Goal: Task Accomplishment & Management: Manage account settings

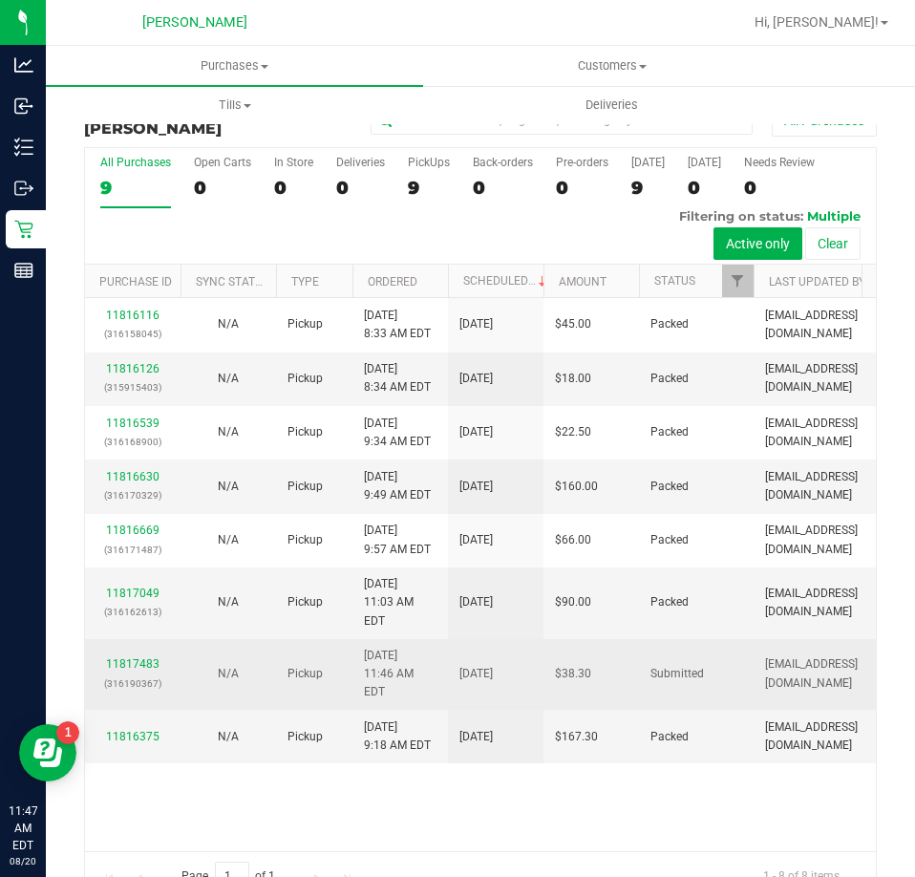
click at [138, 675] on p "(316190367)" at bounding box center [133, 684] width 73 height 18
click at [151, 657] on link "11817483" at bounding box center [133, 663] width 54 height 13
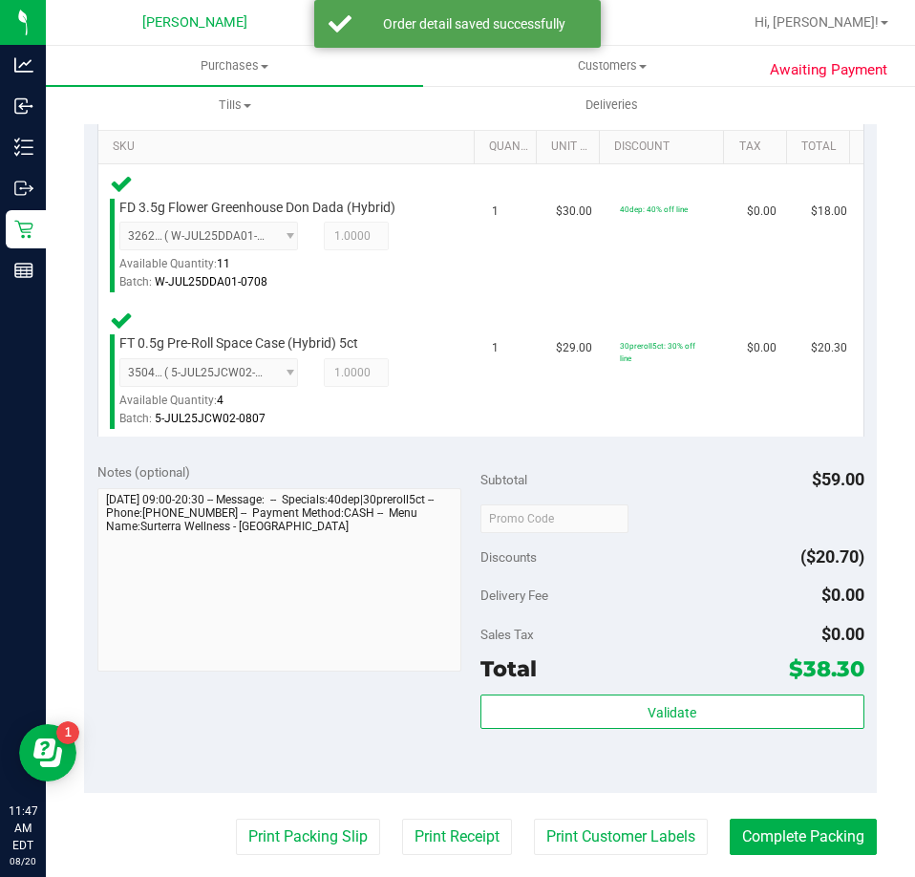
scroll to position [462, 0]
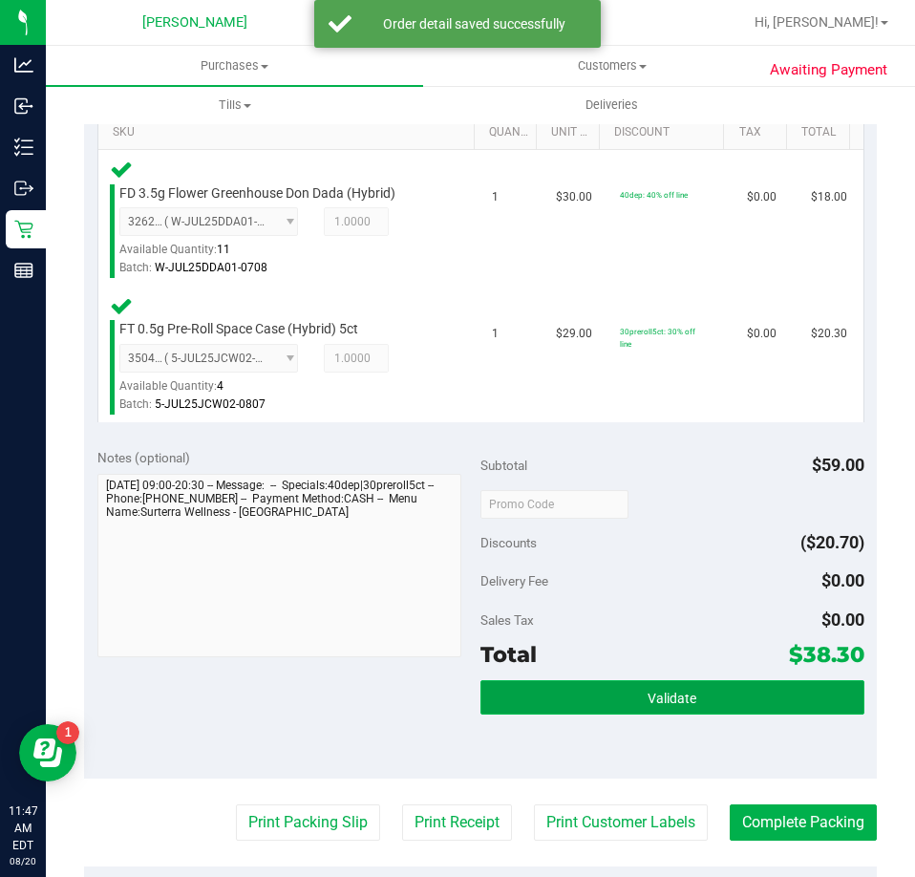
click at [731, 713] on button "Validate" at bounding box center [673, 697] width 384 height 34
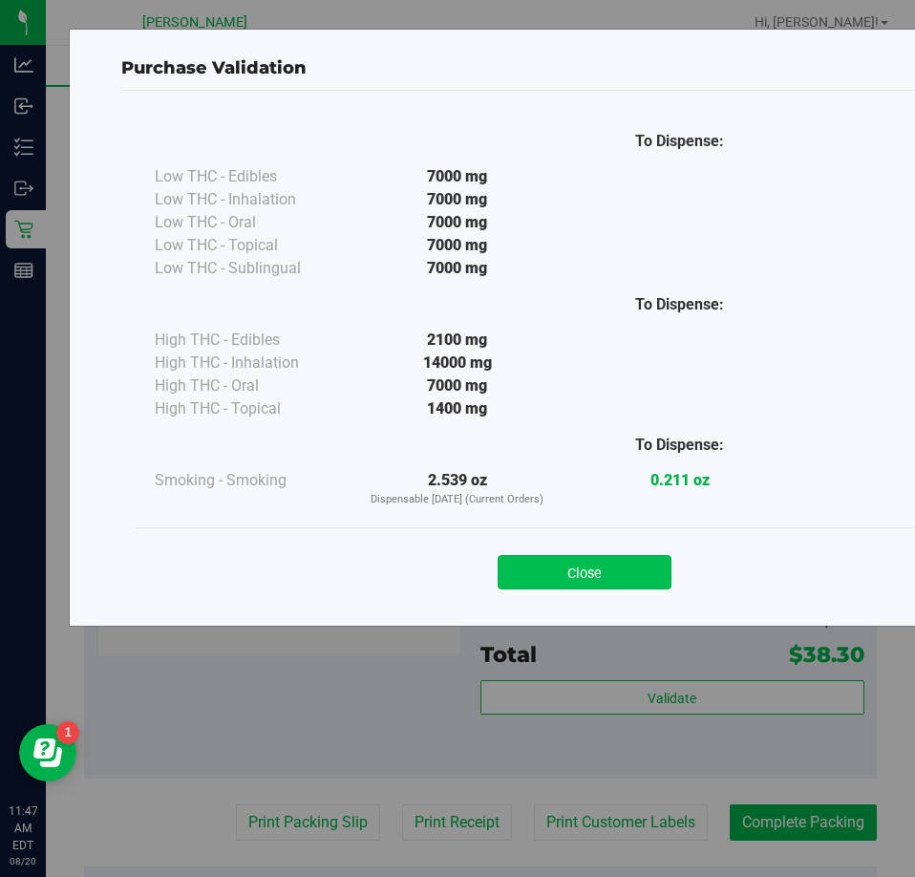
click at [603, 566] on button "Close" at bounding box center [585, 572] width 174 height 34
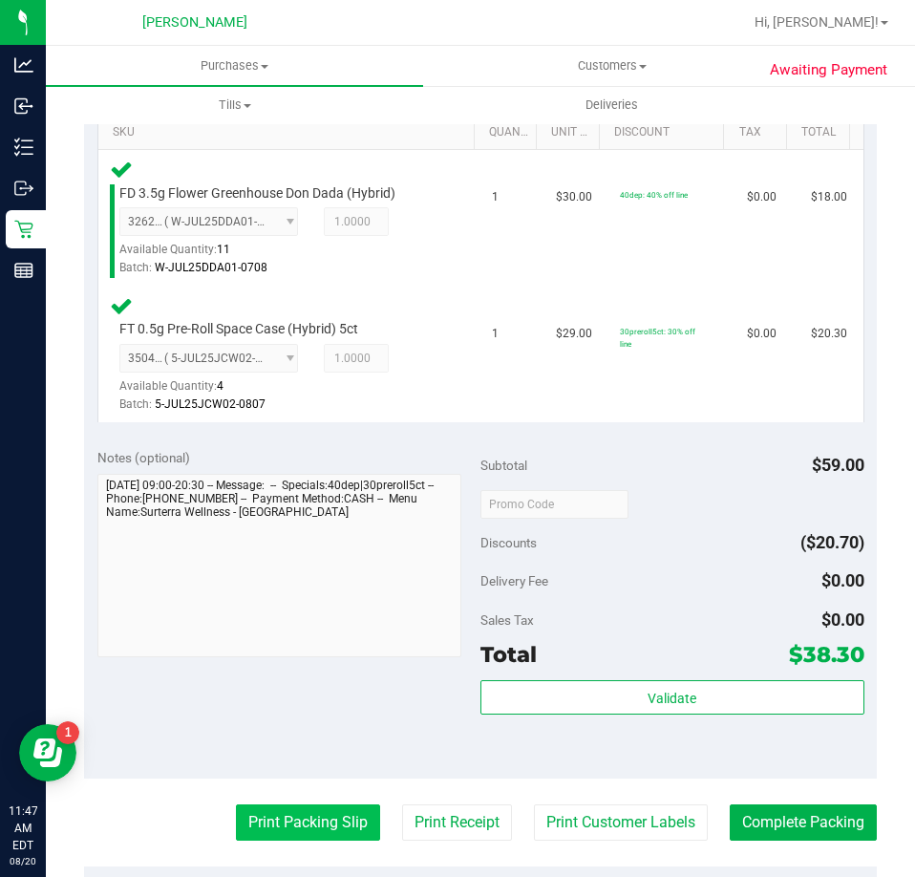
click at [318, 820] on button "Print Packing Slip" at bounding box center [308, 823] width 144 height 36
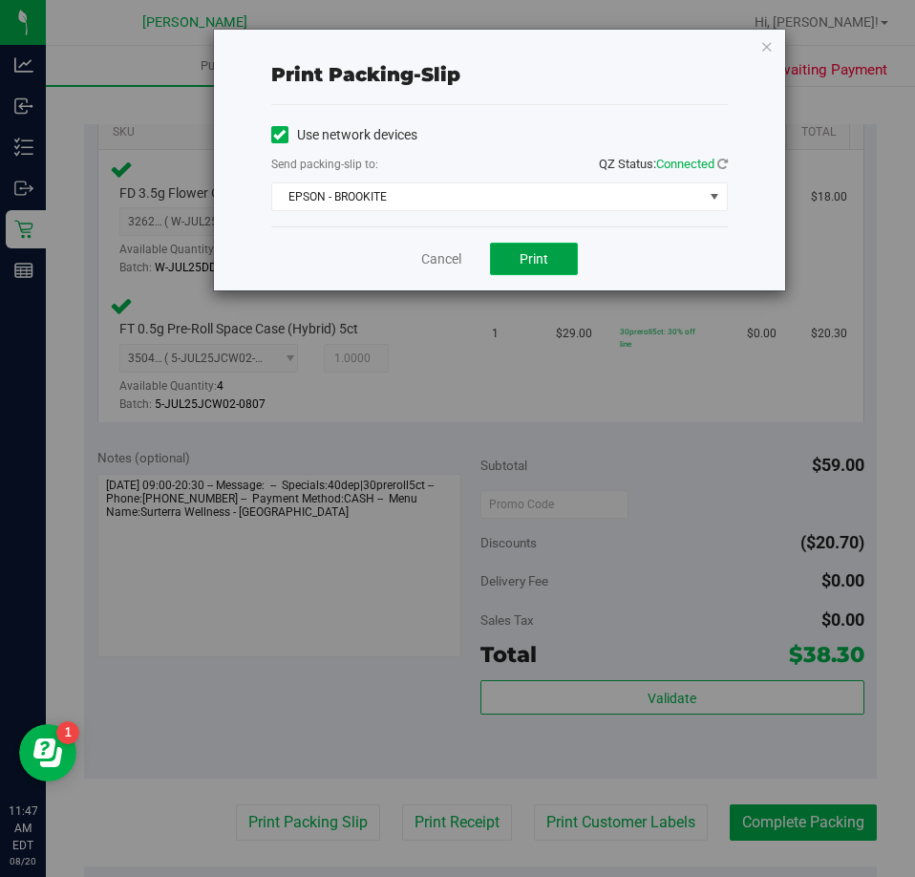
click at [543, 264] on span "Print" at bounding box center [534, 258] width 29 height 15
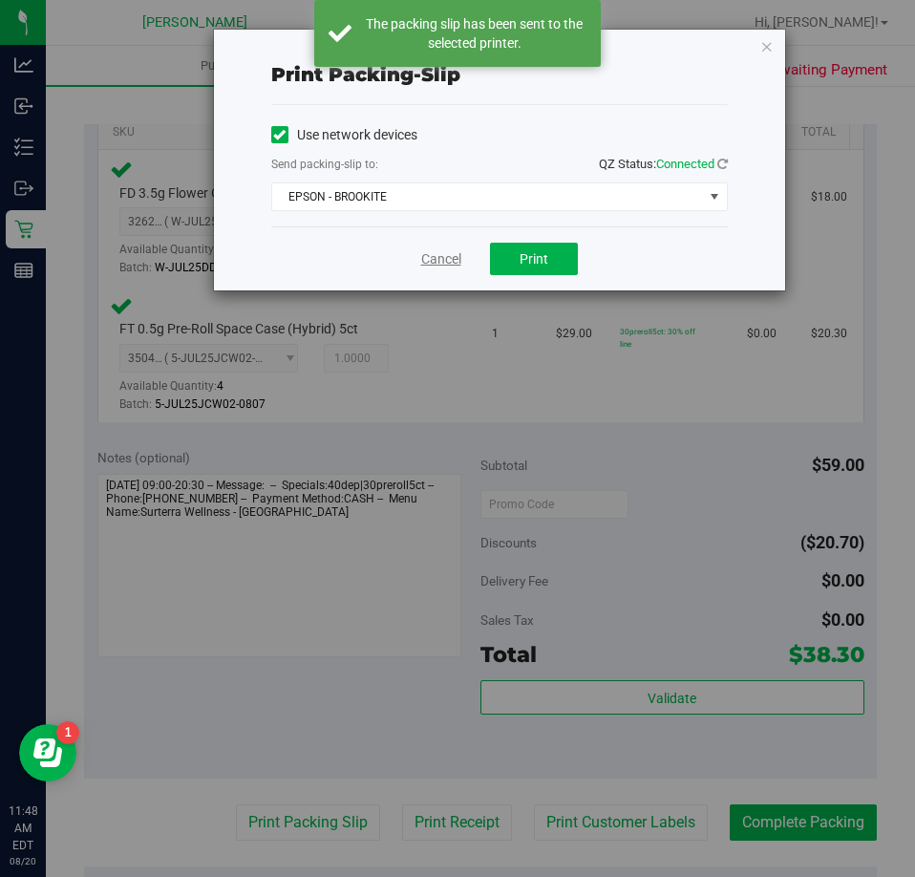
click at [444, 261] on link "Cancel" at bounding box center [441, 259] width 40 height 20
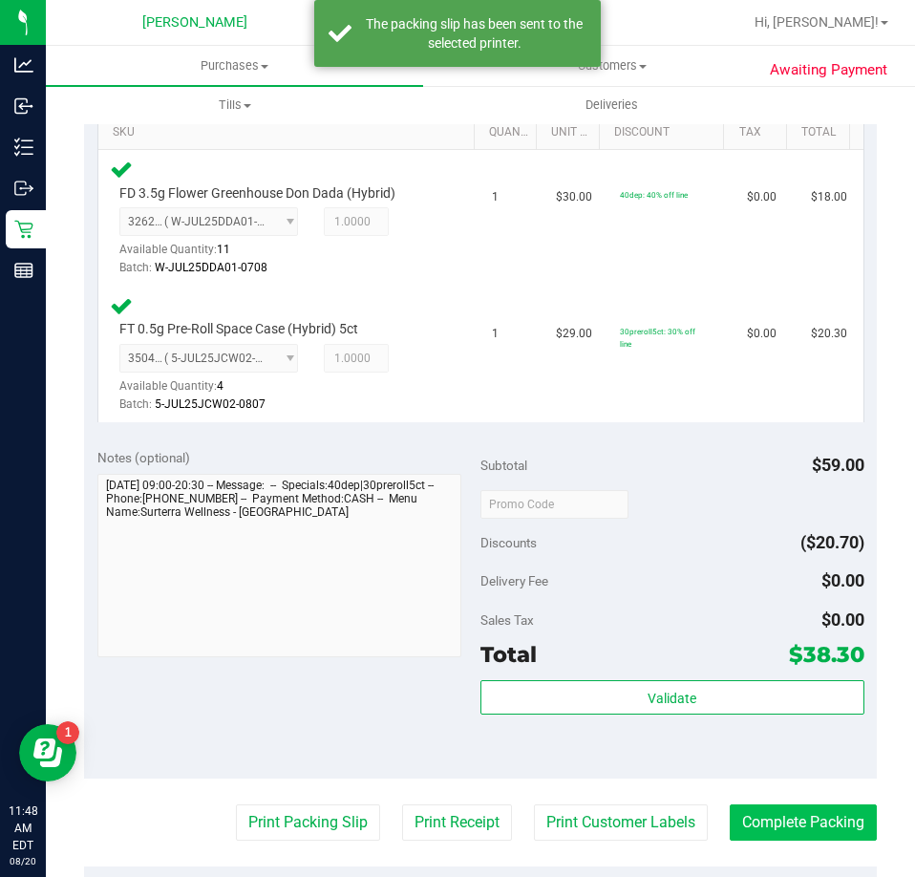
click at [821, 834] on button "Complete Packing" at bounding box center [803, 823] width 147 height 36
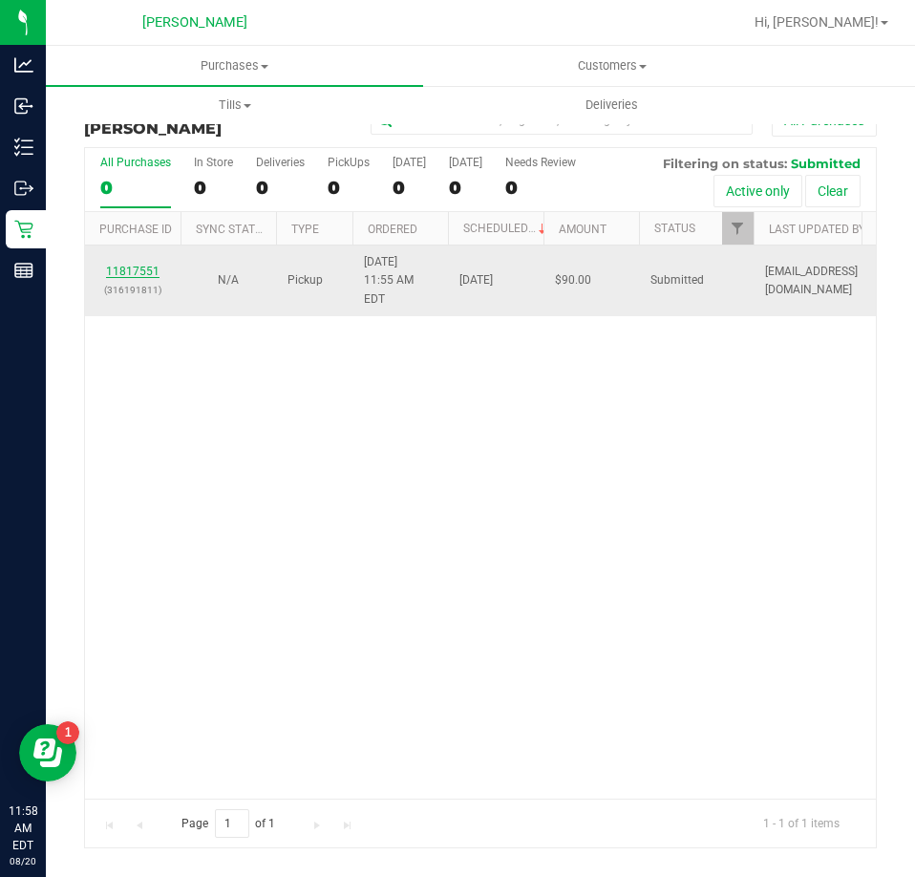
click at [133, 265] on link "11817551" at bounding box center [133, 271] width 54 height 13
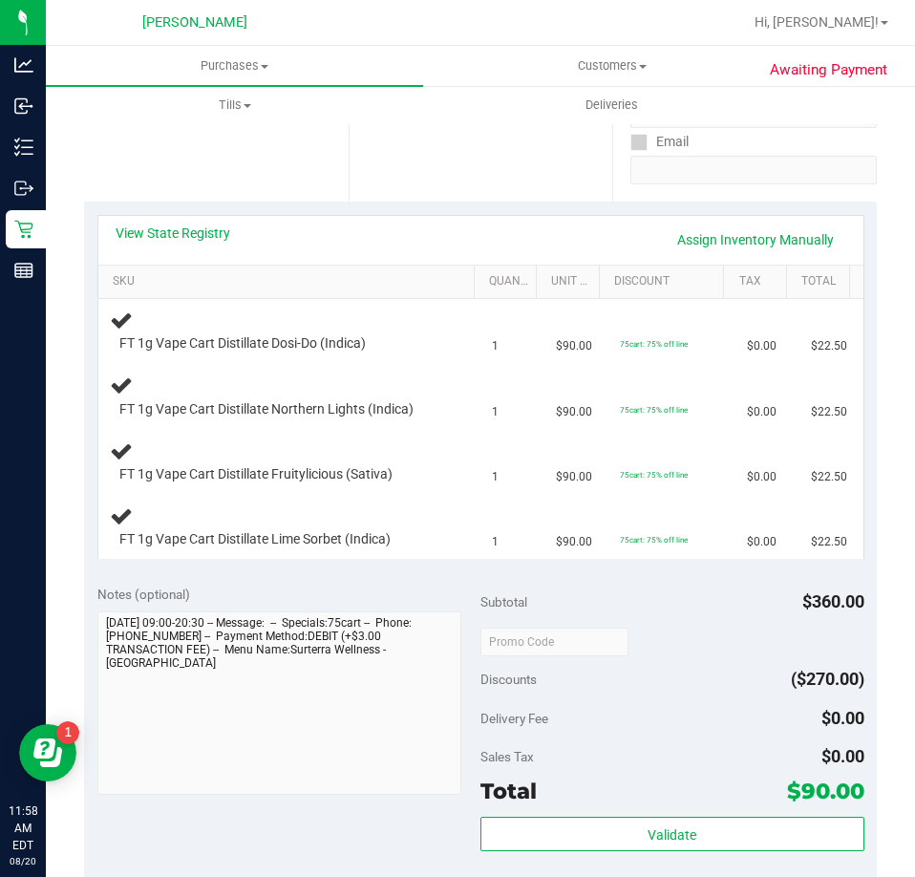
scroll to position [311, 0]
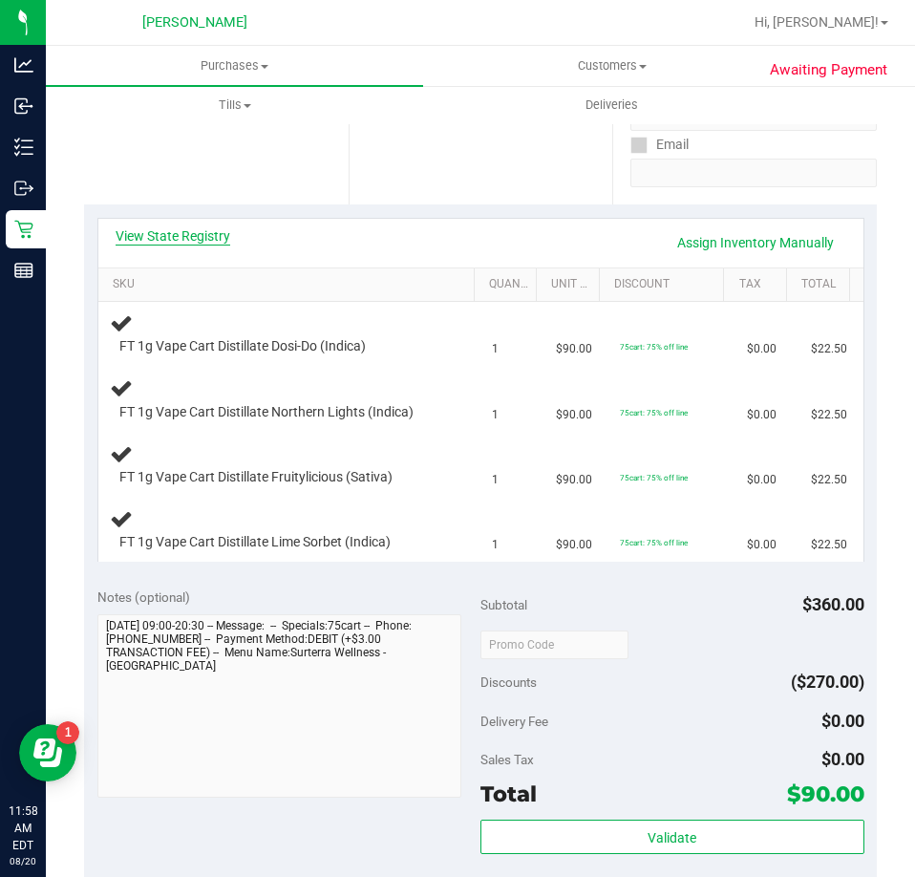
click at [217, 233] on link "View State Registry" at bounding box center [173, 235] width 115 height 19
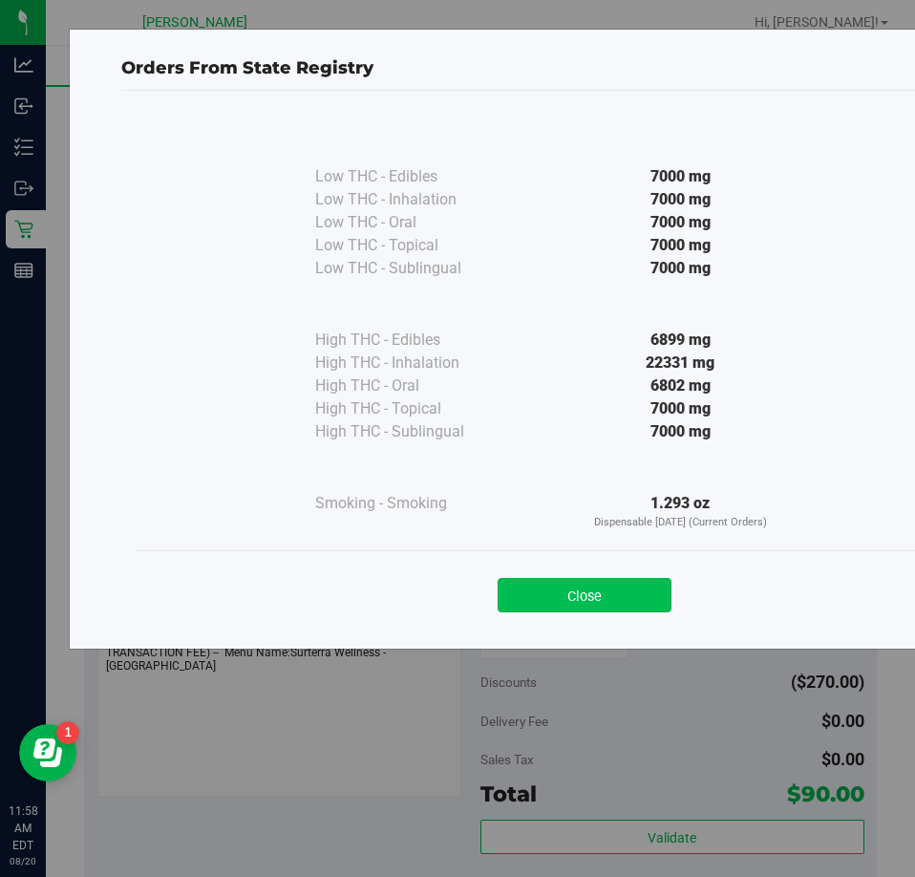
click at [577, 593] on button "Close" at bounding box center [585, 595] width 174 height 34
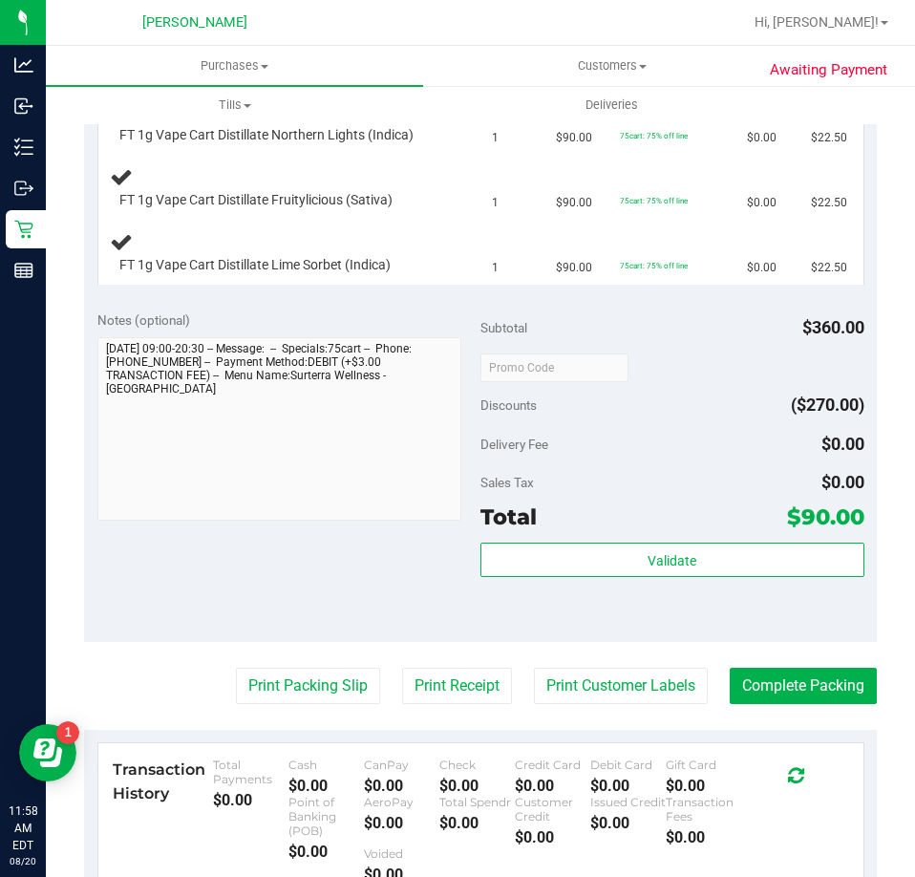
scroll to position [587, 0]
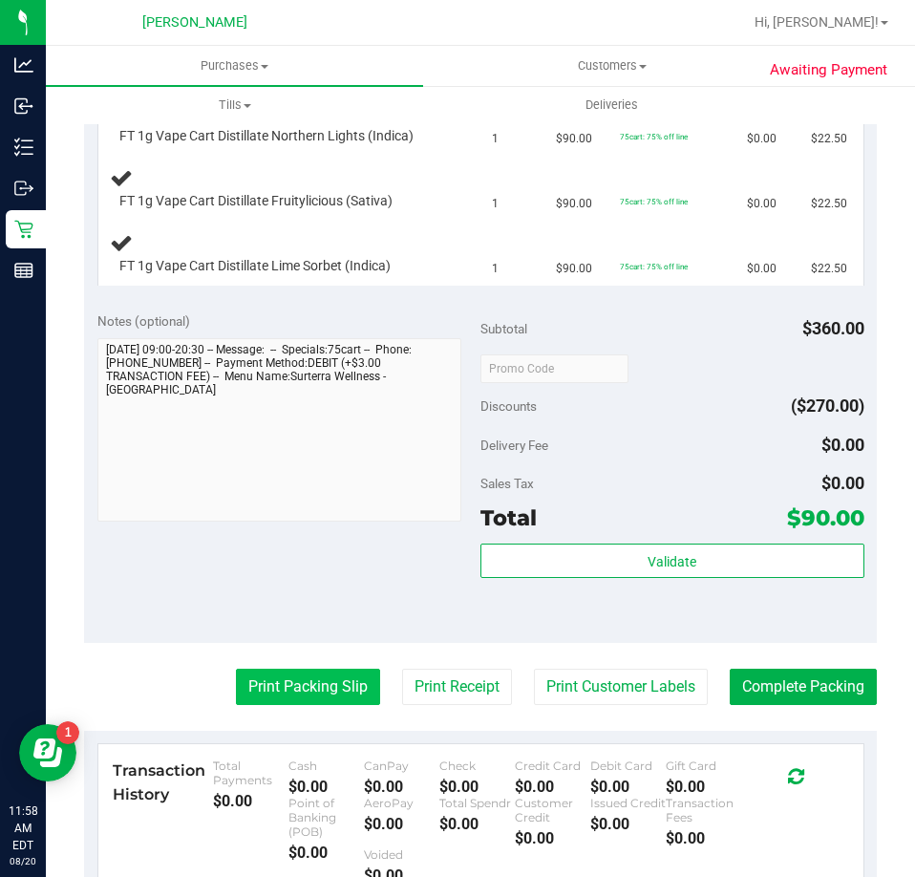
click at [285, 698] on button "Print Packing Slip" at bounding box center [308, 687] width 144 height 36
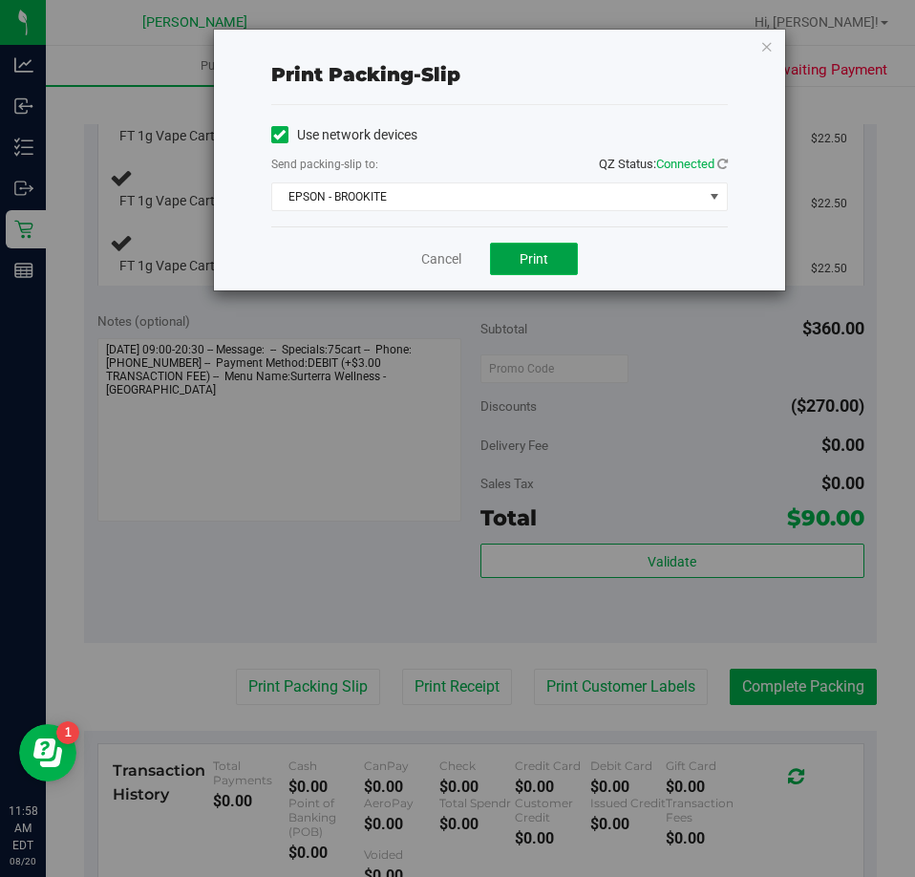
click at [542, 263] on span "Print" at bounding box center [534, 258] width 29 height 15
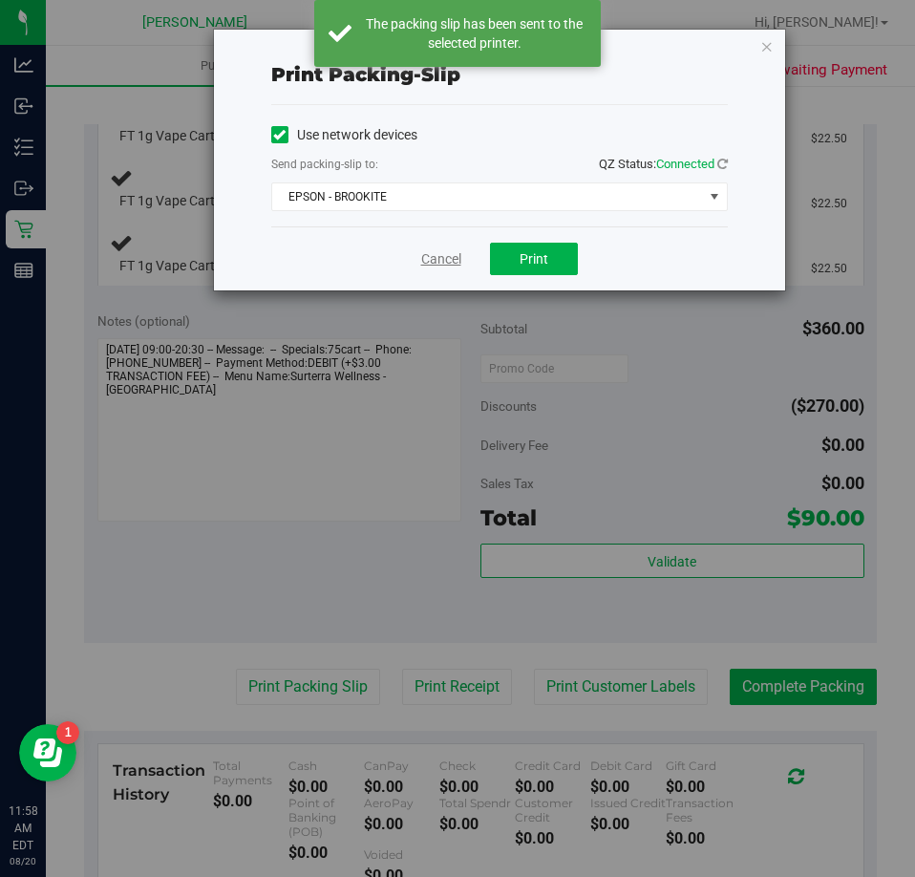
click at [440, 266] on link "Cancel" at bounding box center [441, 259] width 40 height 20
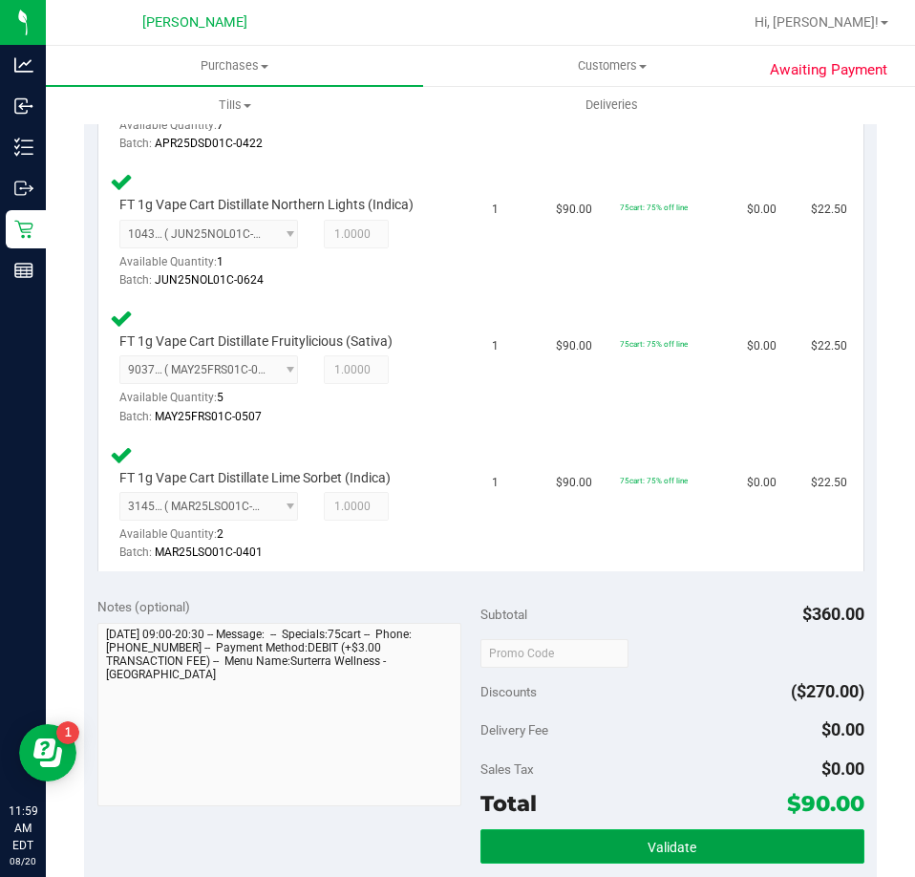
click at [643, 855] on button "Validate" at bounding box center [673, 846] width 384 height 34
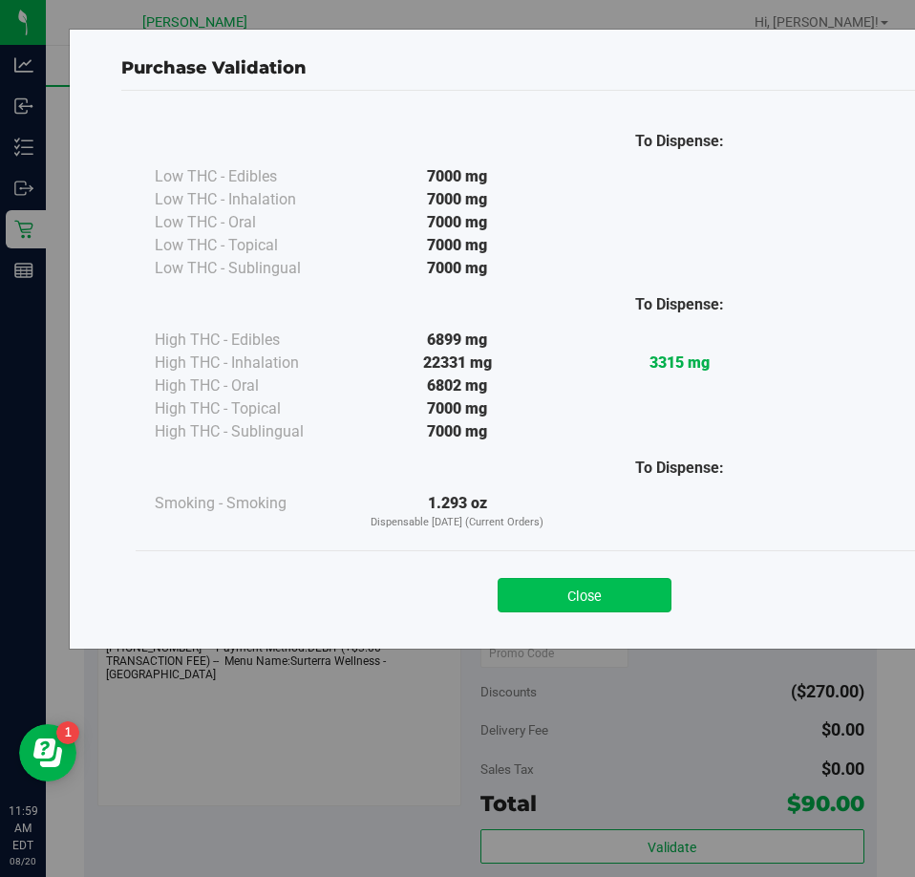
click at [569, 597] on button "Close" at bounding box center [585, 595] width 174 height 34
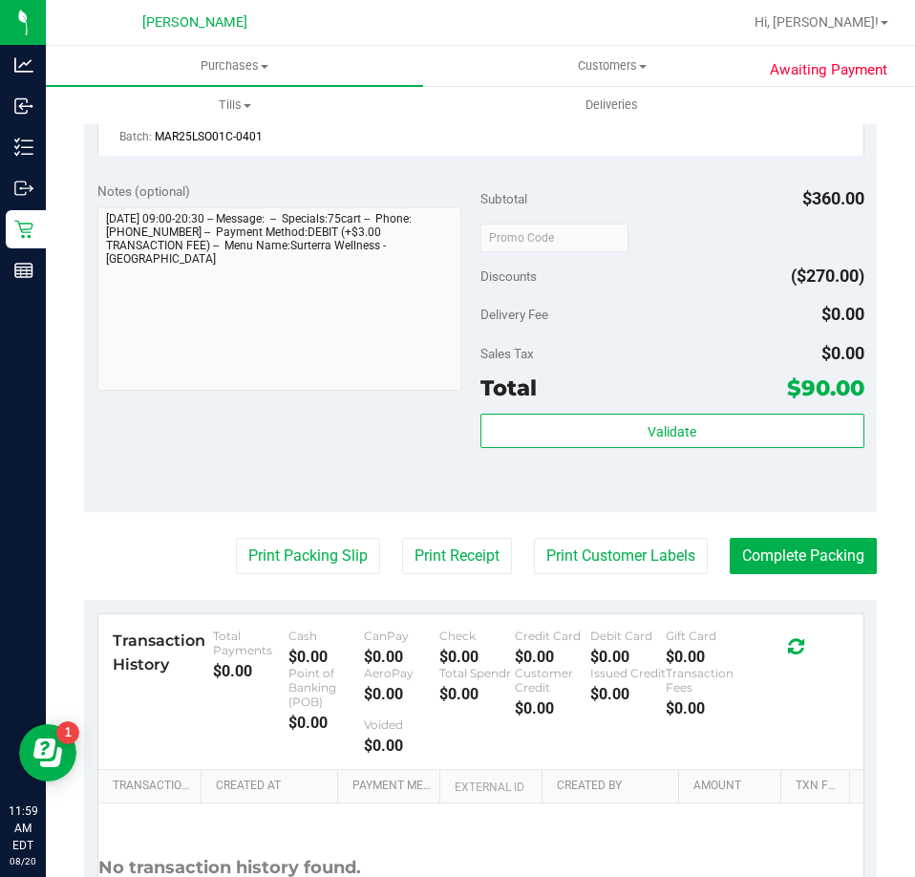
scroll to position [1172, 0]
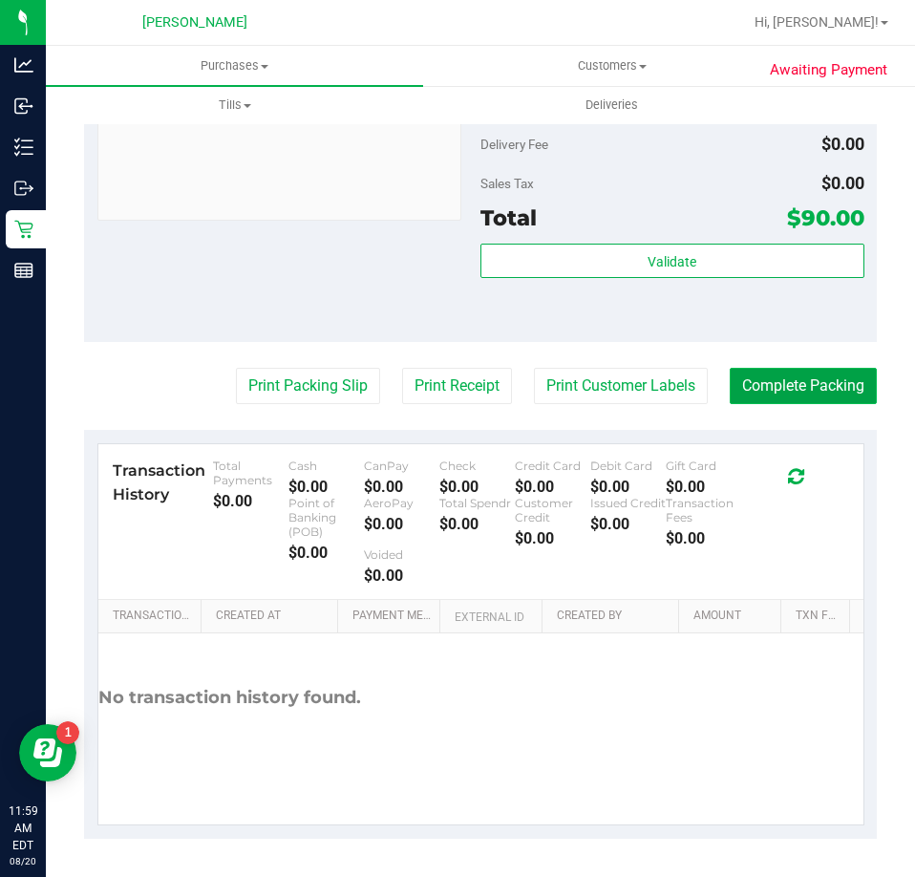
click at [804, 388] on button "Complete Packing" at bounding box center [803, 386] width 147 height 36
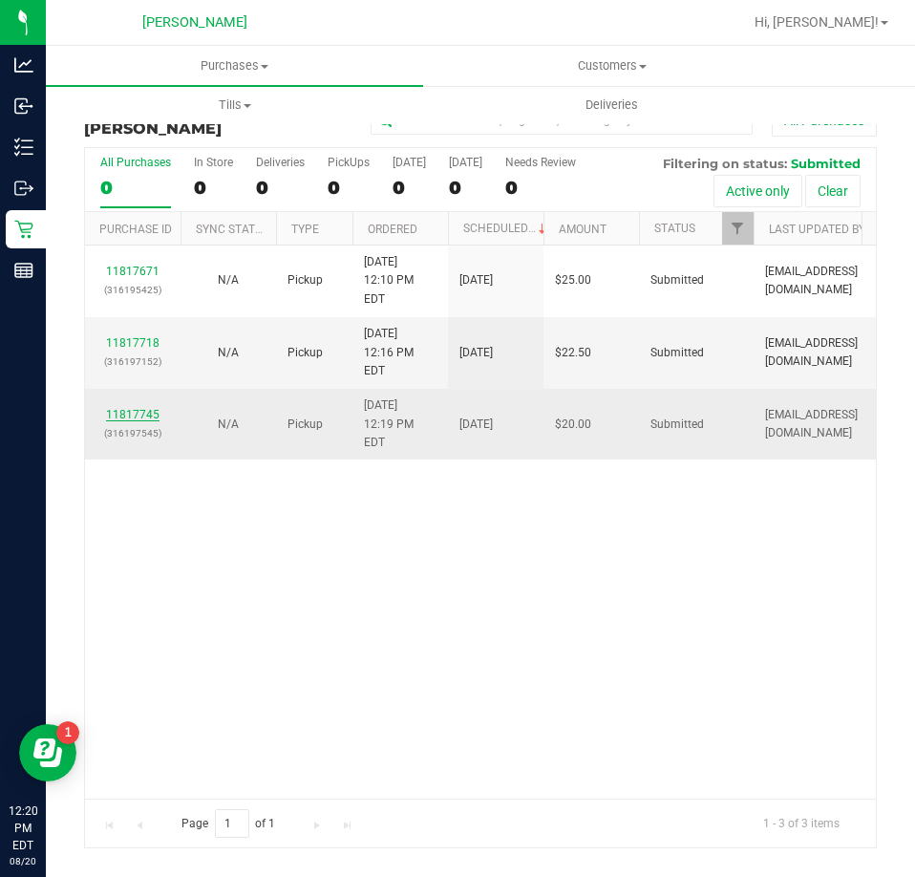
click at [138, 408] on link "11817745" at bounding box center [133, 414] width 54 height 13
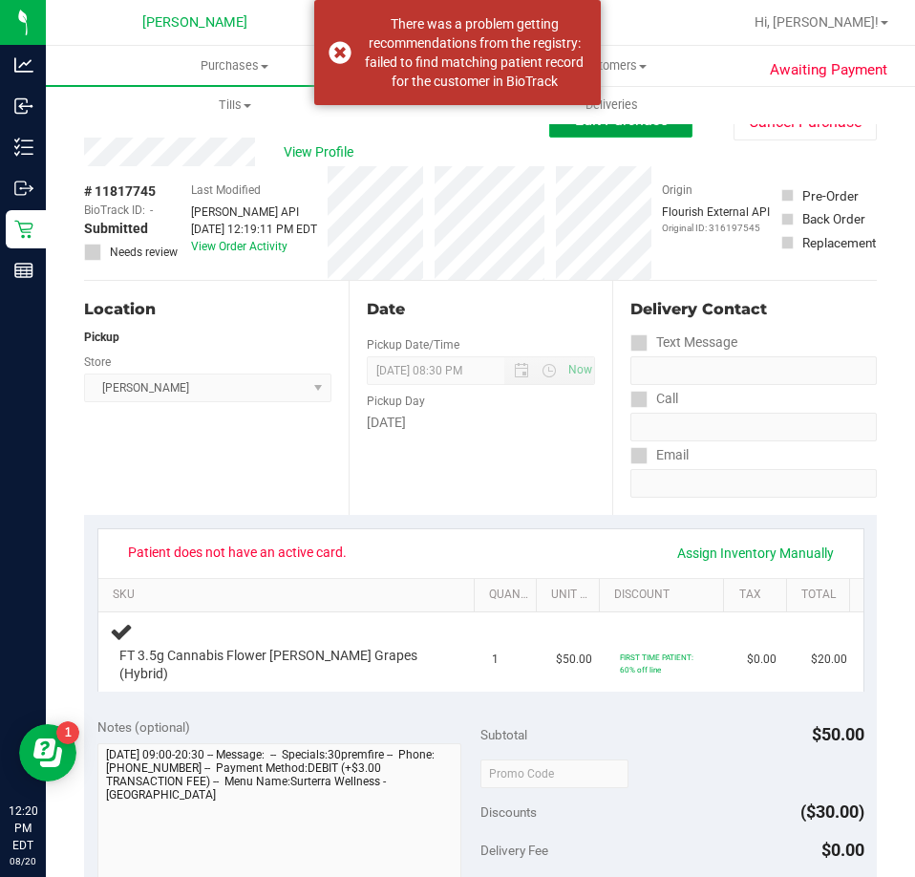
click at [661, 133] on button "Edit Purchase" at bounding box center [620, 120] width 143 height 34
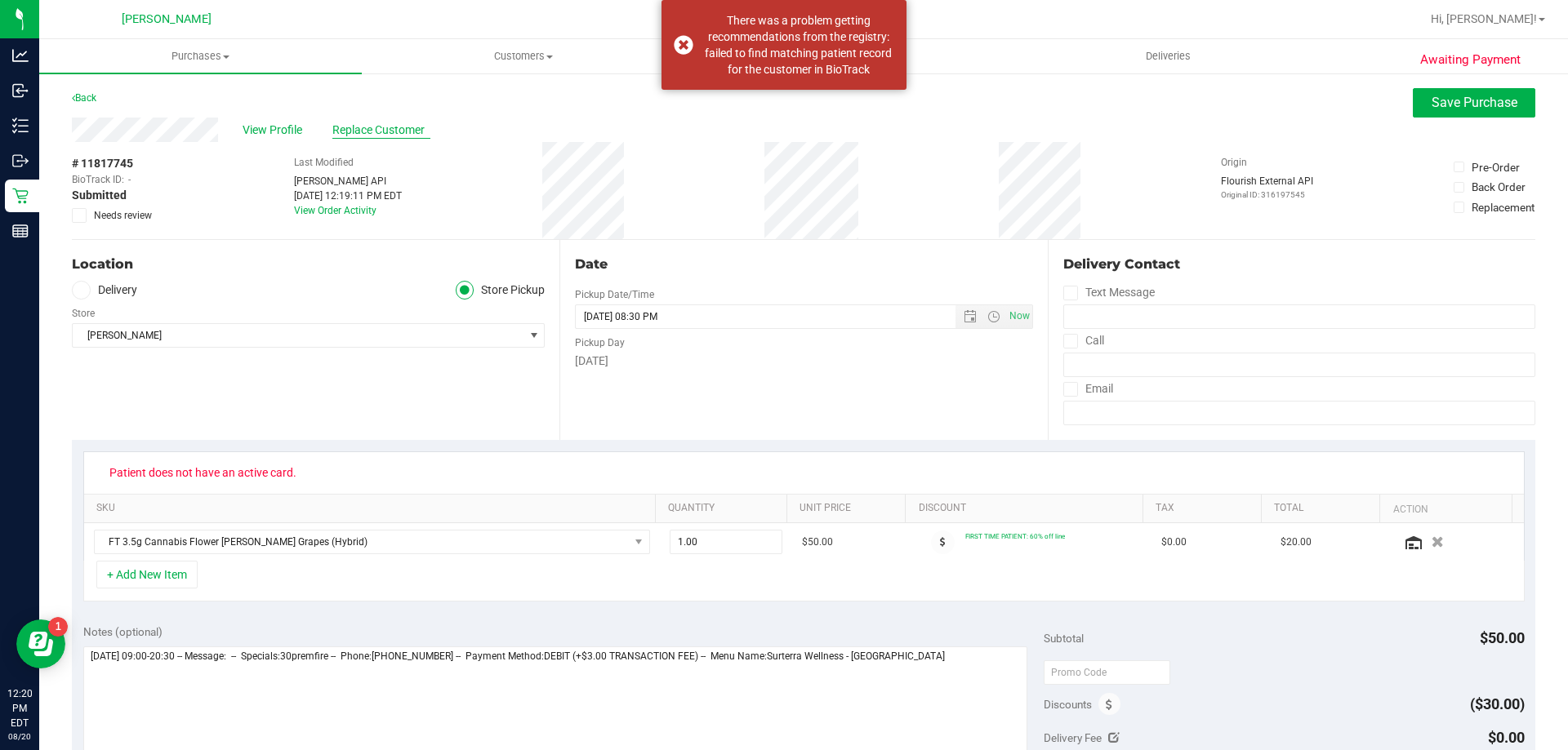
click at [363, 125] on span "Replace Customer" at bounding box center [381, 130] width 98 height 17
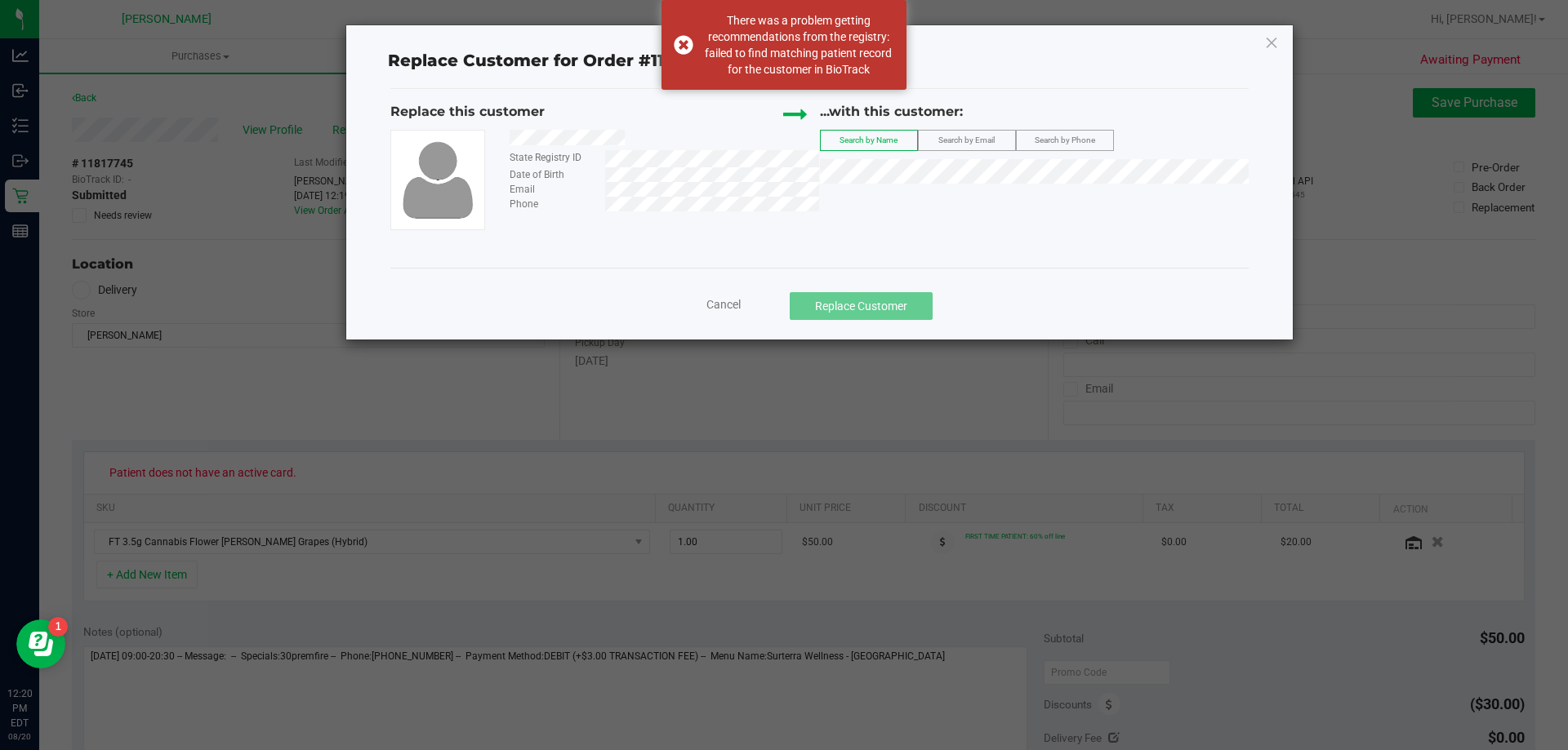
click at [781, 142] on span "Search by Phone" at bounding box center [1065, 140] width 61 height 9
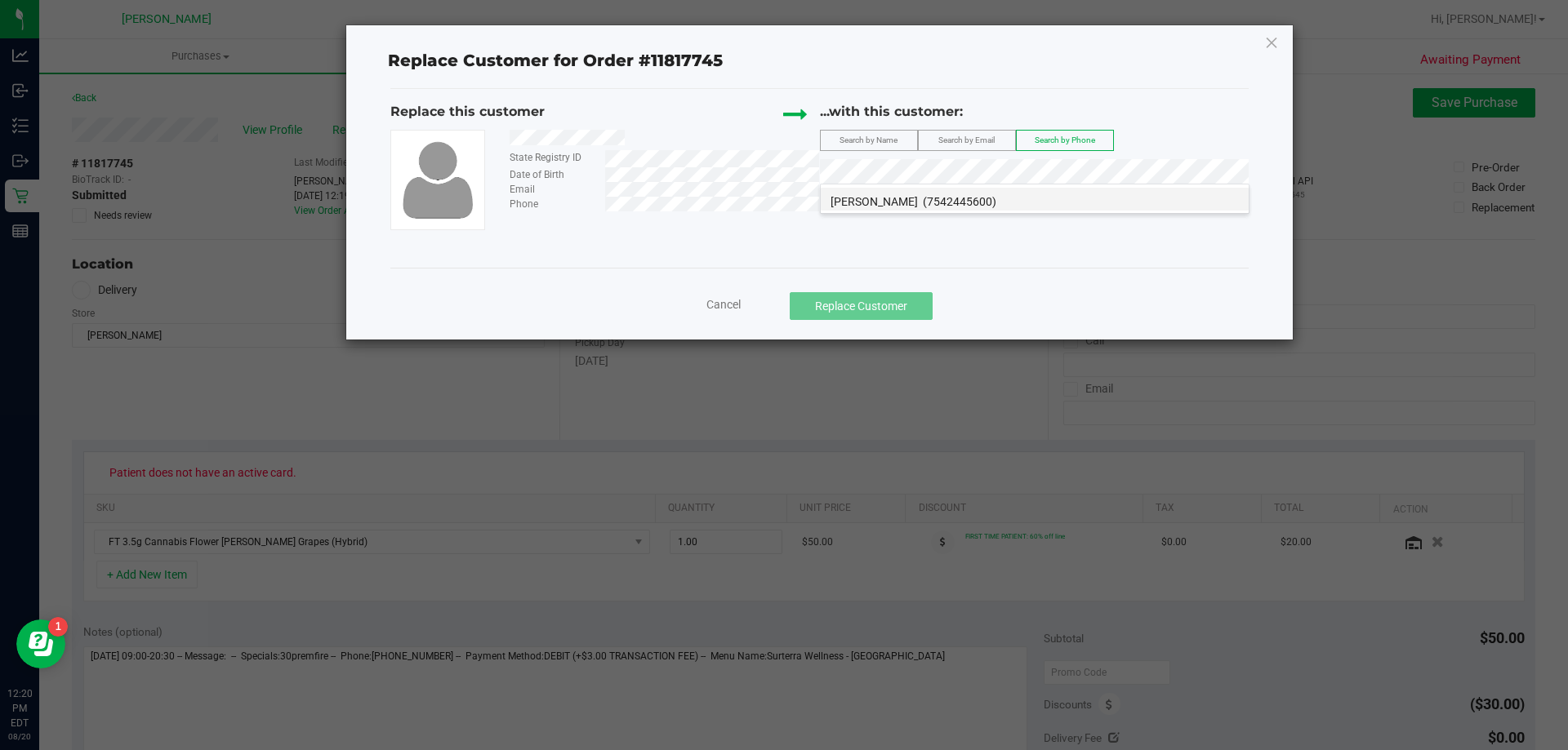
click at [781, 198] on span "(7542445600)" at bounding box center [960, 201] width 73 height 13
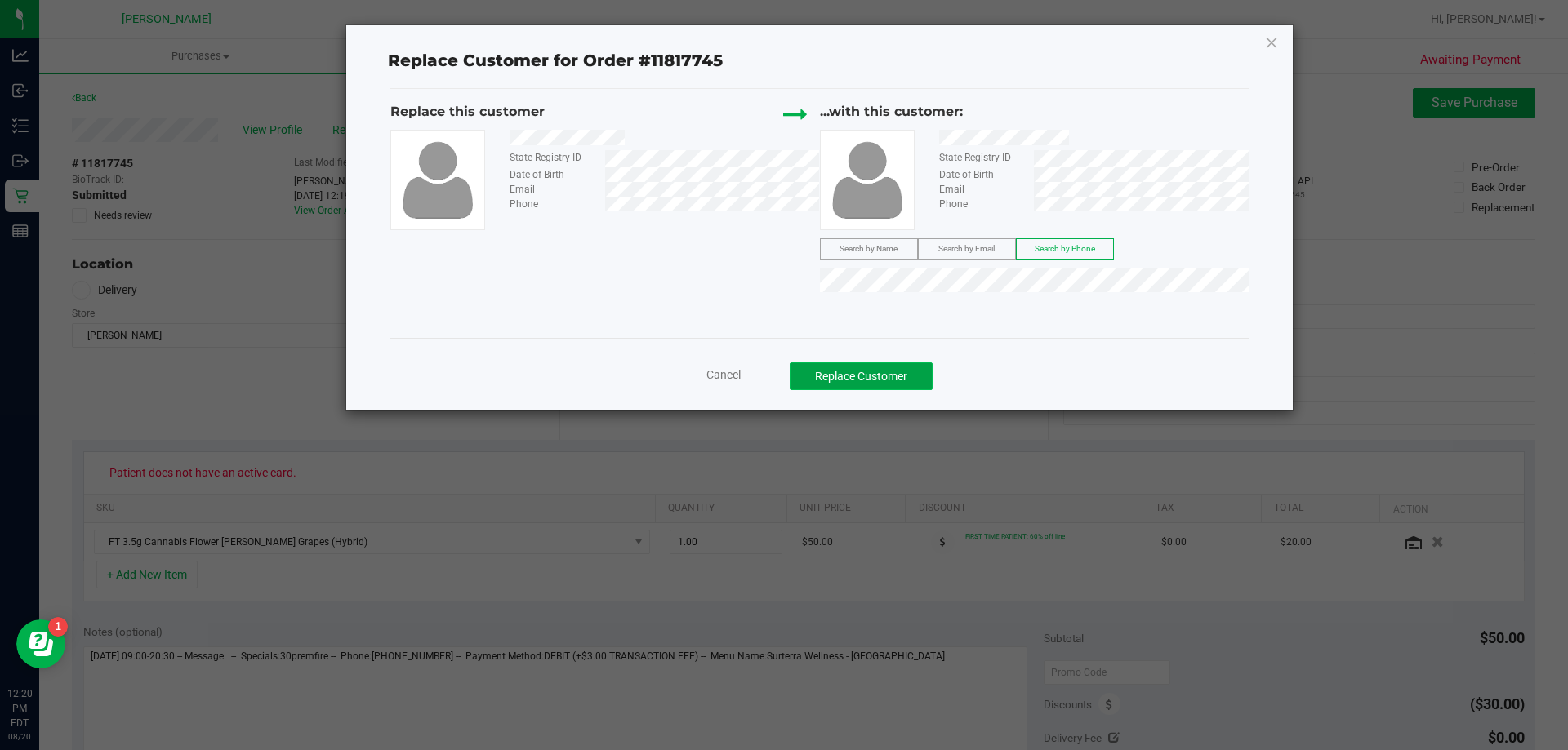
click at [781, 384] on button "Replace Customer" at bounding box center [860, 376] width 143 height 27
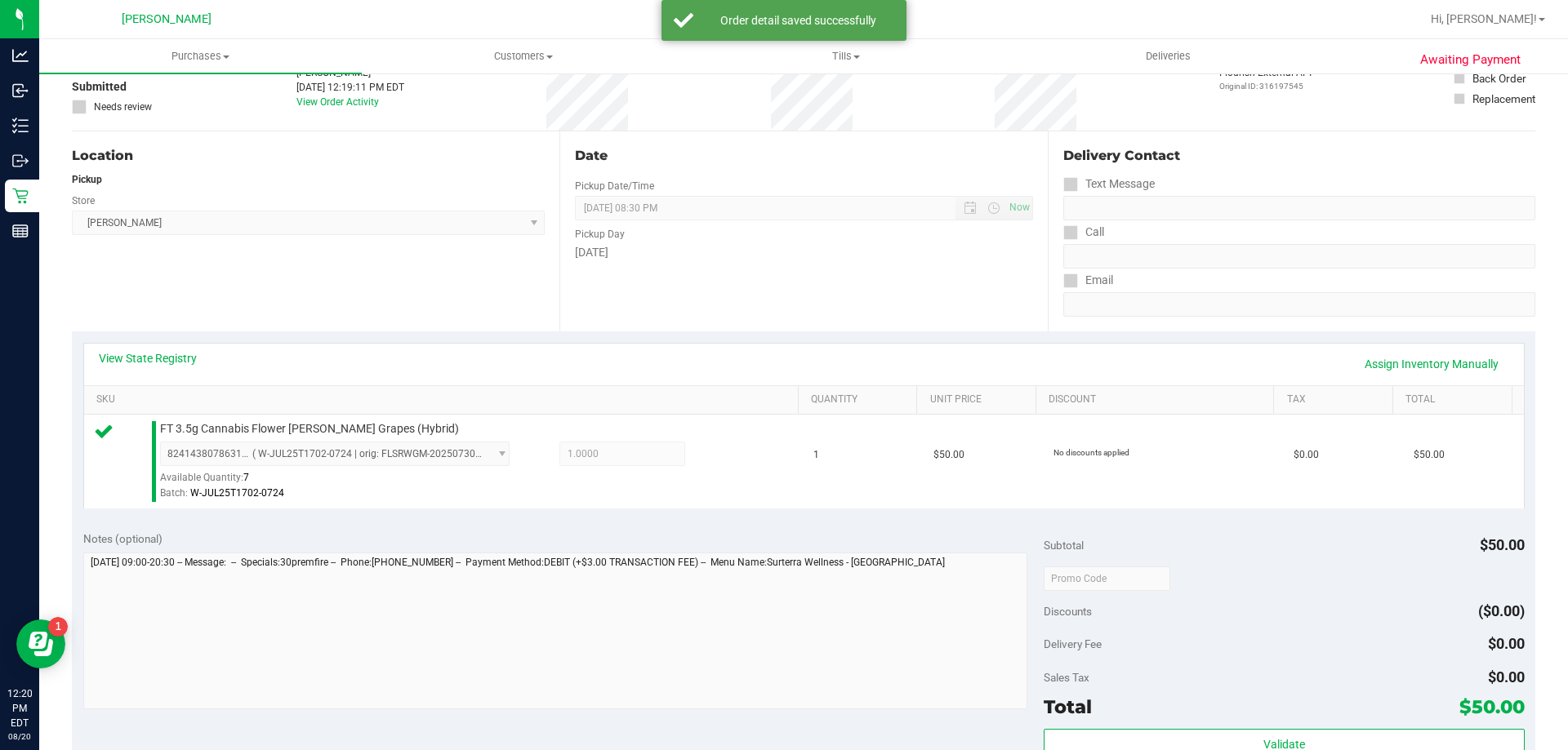
scroll to position [325, 0]
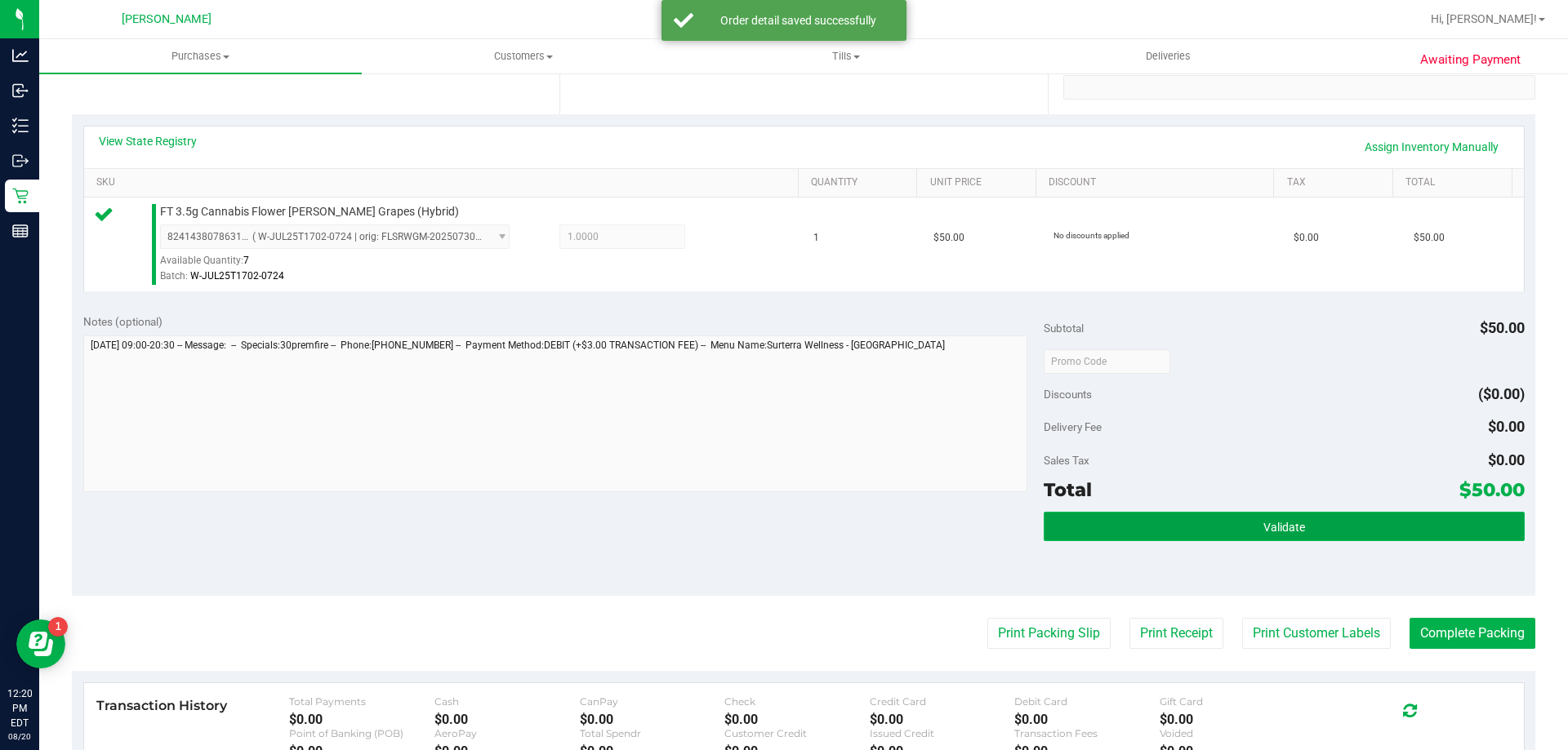
click at [781, 539] on button "Validate" at bounding box center [1283, 526] width 480 height 29
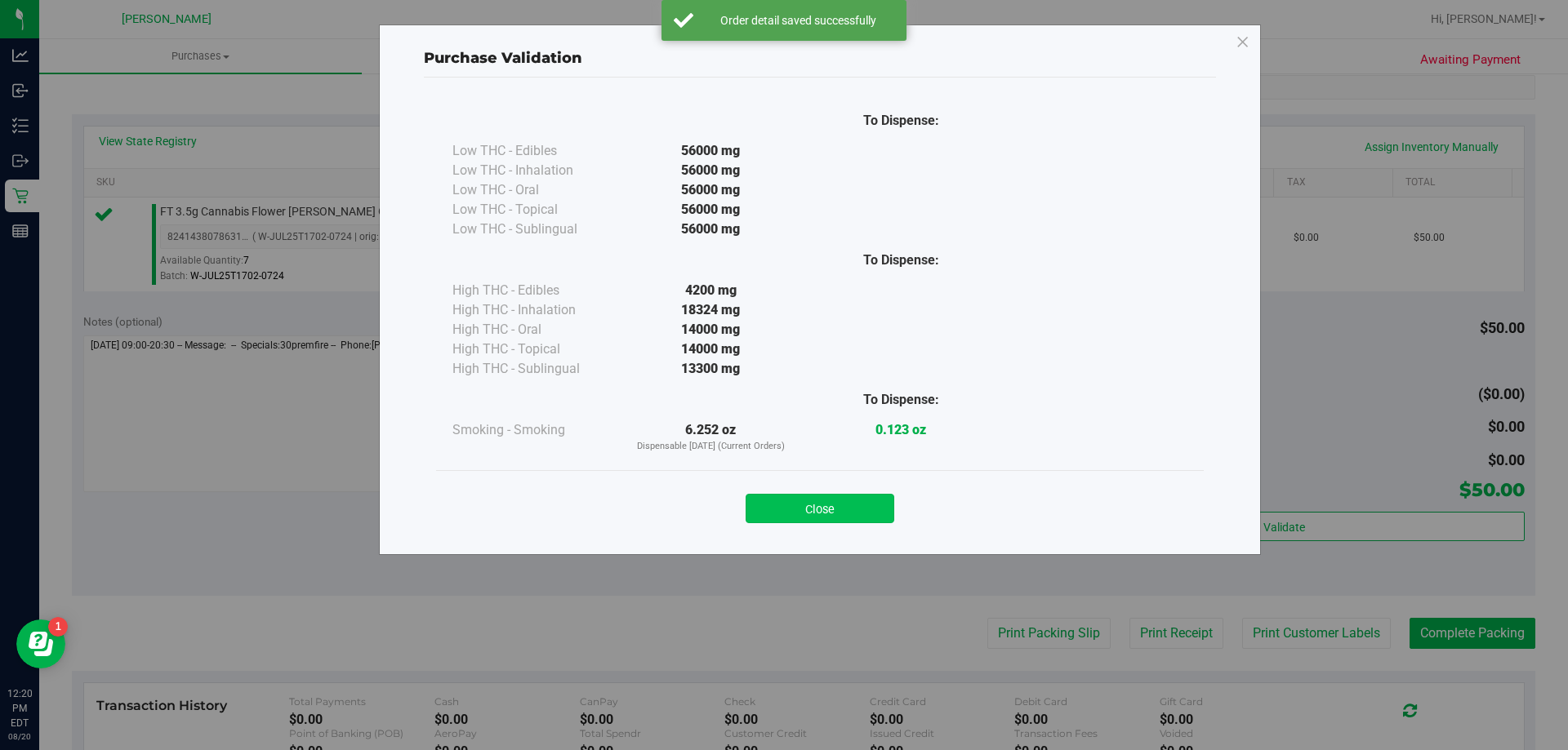
click at [781, 512] on button "Close" at bounding box center [819, 508] width 149 height 29
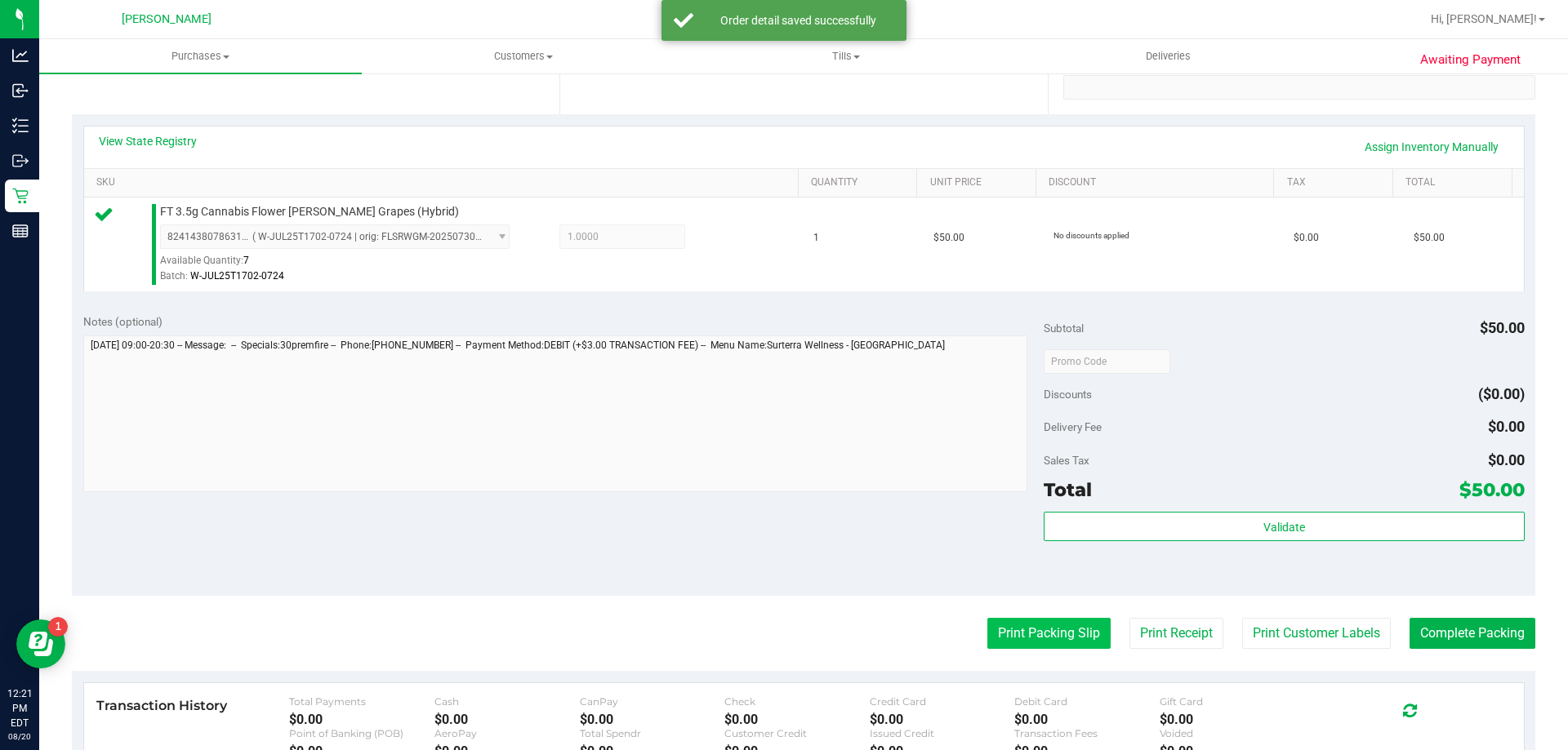
click at [781, 641] on button "Print Packing Slip" at bounding box center [1048, 633] width 123 height 31
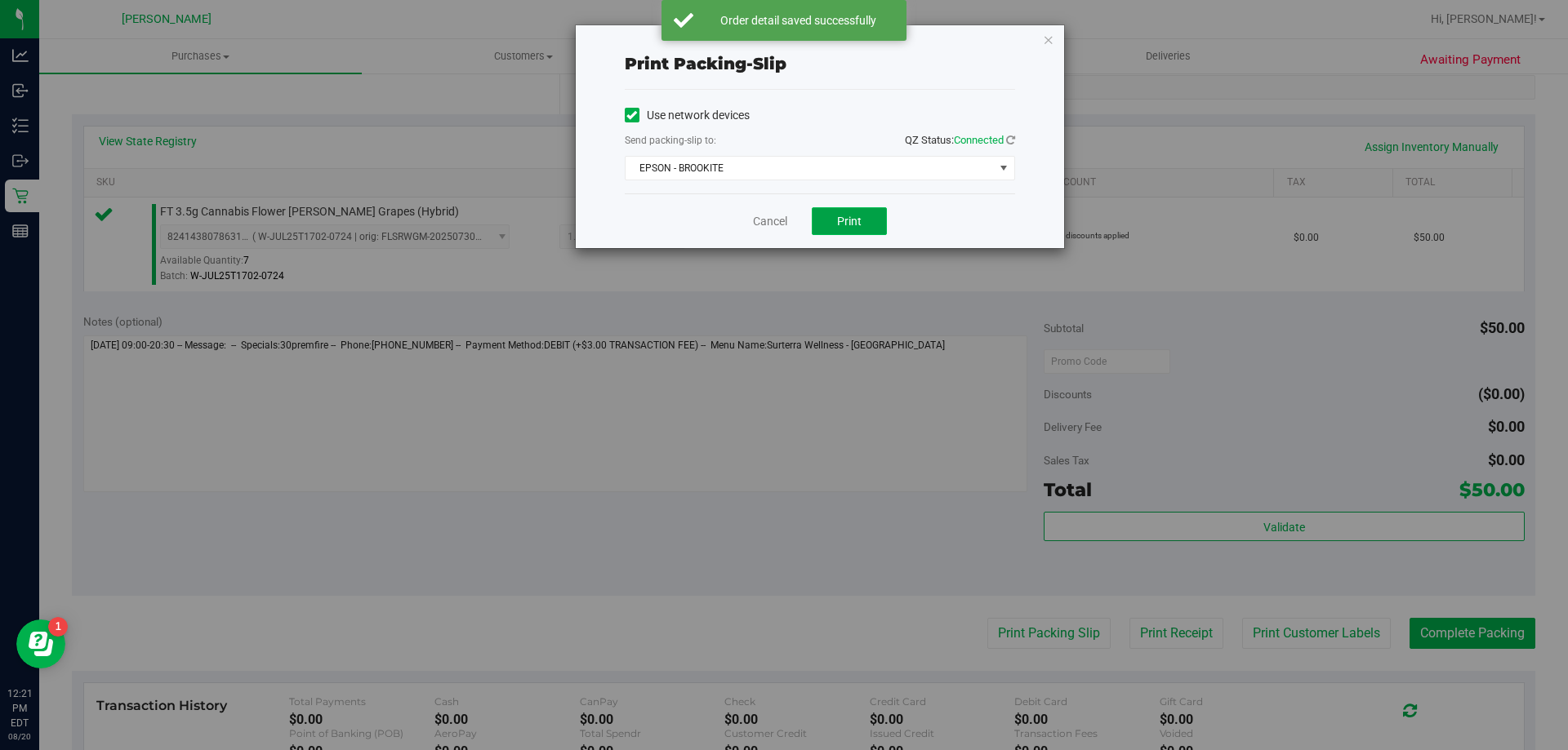
click at [781, 217] on span "Print" at bounding box center [849, 220] width 25 height 13
click at [758, 225] on link "Cancel" at bounding box center [770, 221] width 34 height 17
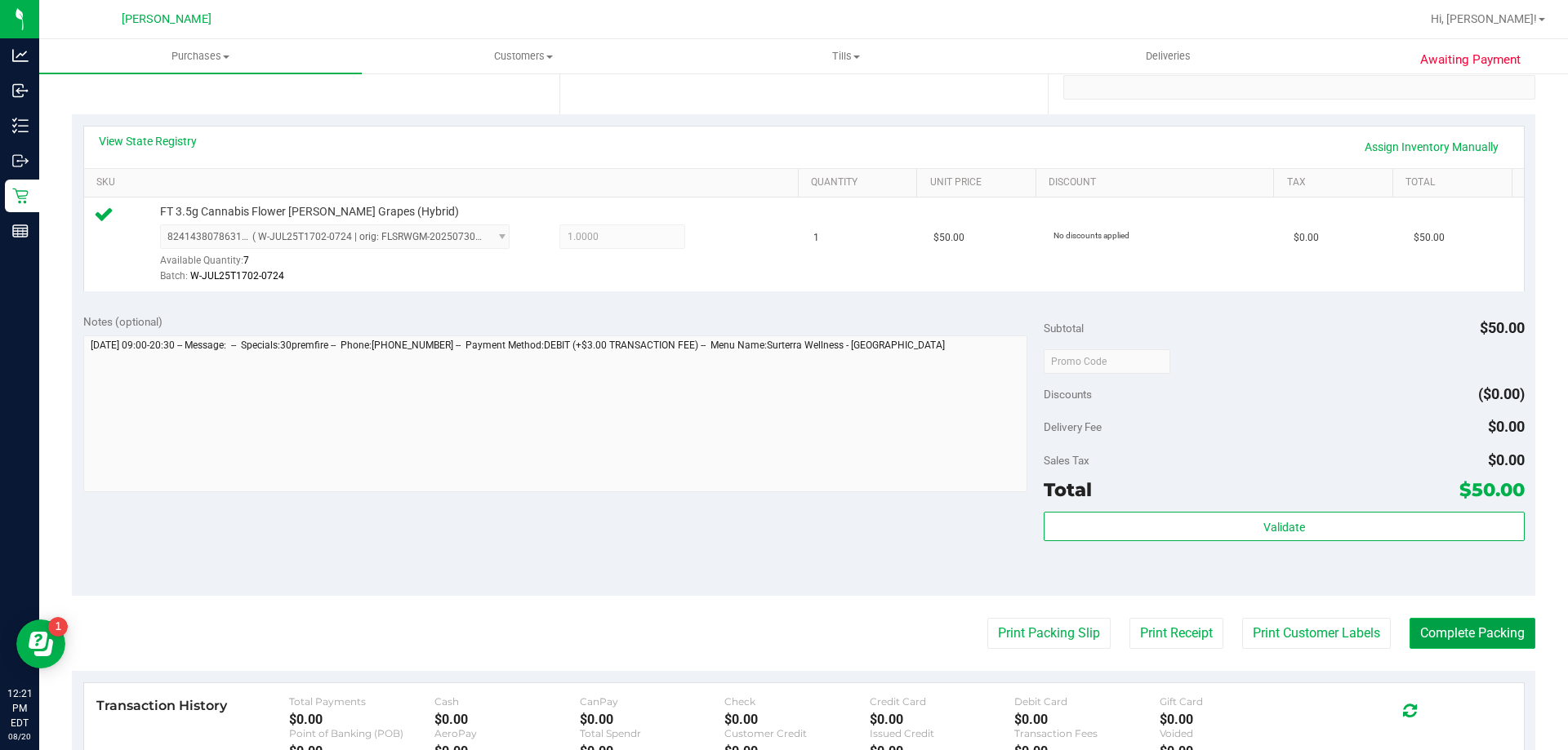
click at [781, 622] on button "Complete Packing" at bounding box center [1471, 633] width 126 height 31
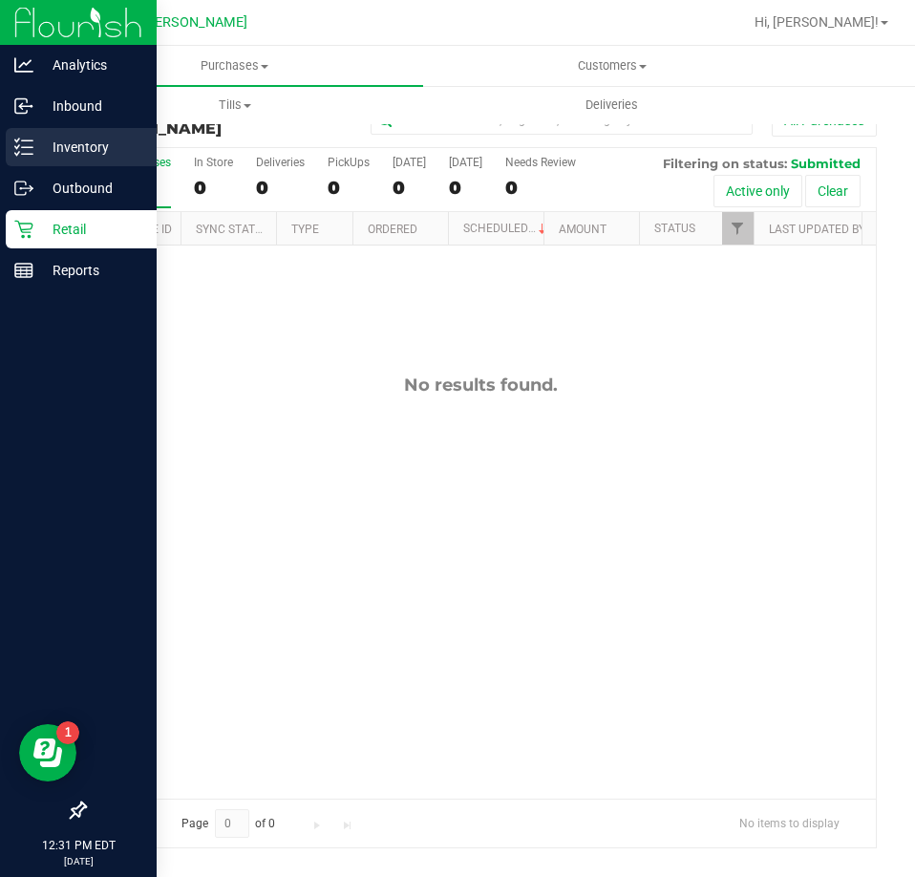
click at [28, 154] on line at bounding box center [27, 154] width 11 height 0
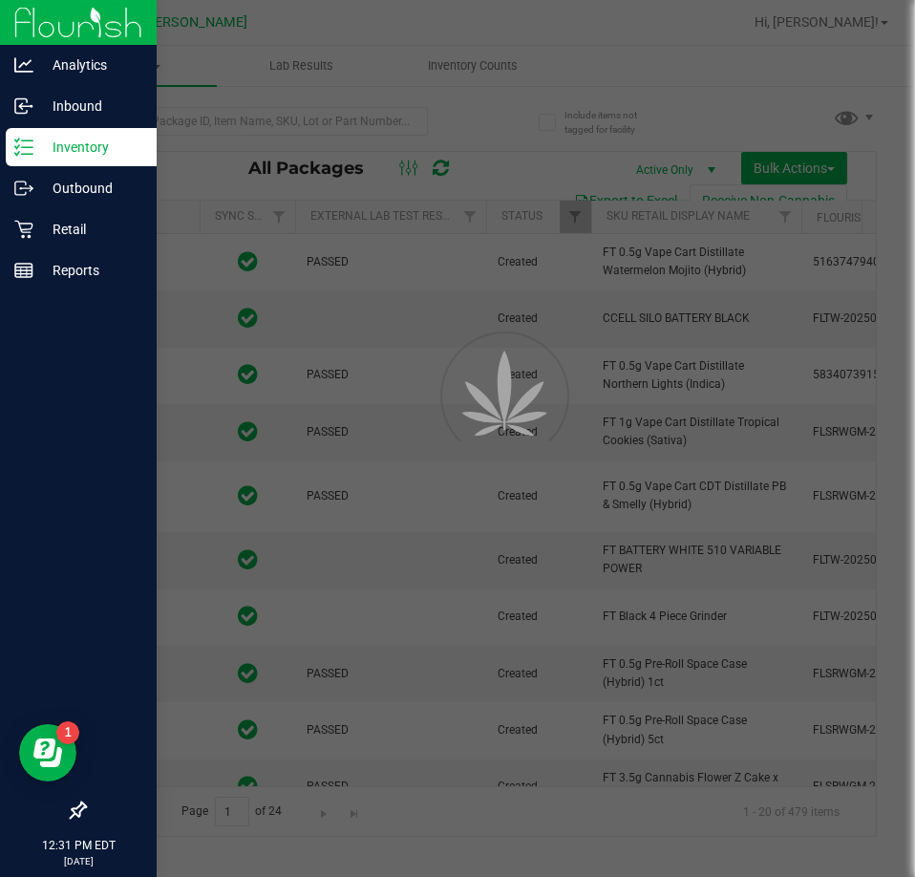
click at [340, 115] on div at bounding box center [457, 438] width 915 height 877
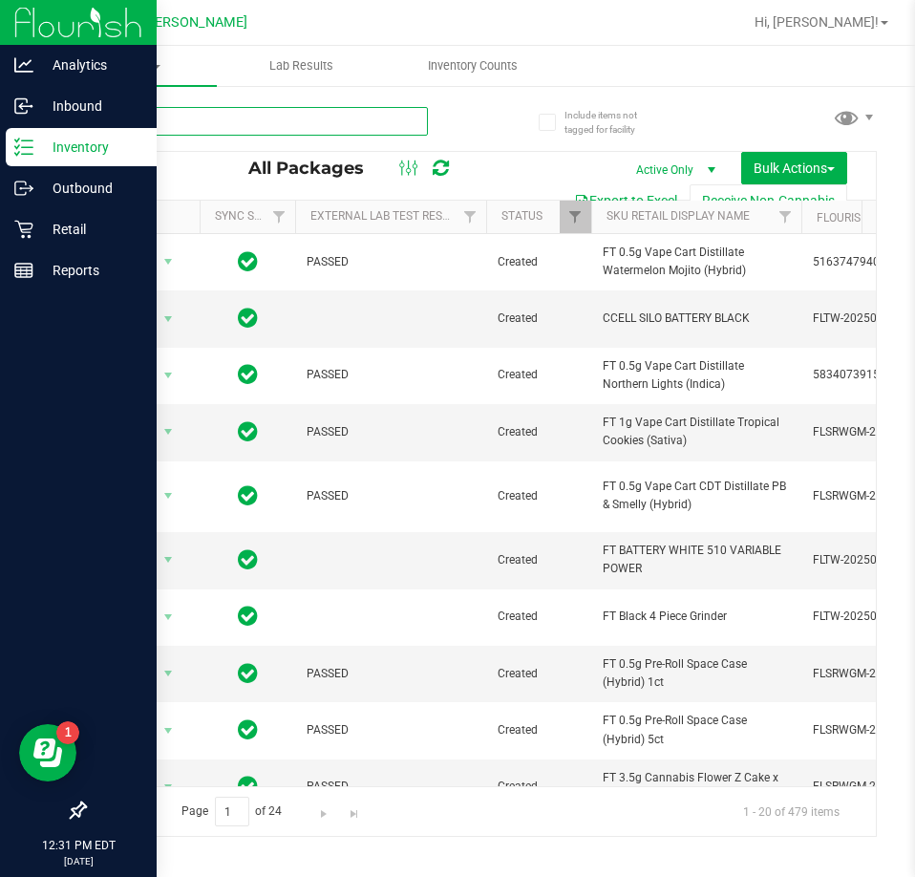
click at [282, 115] on input "text" at bounding box center [256, 121] width 344 height 29
type input "fso"
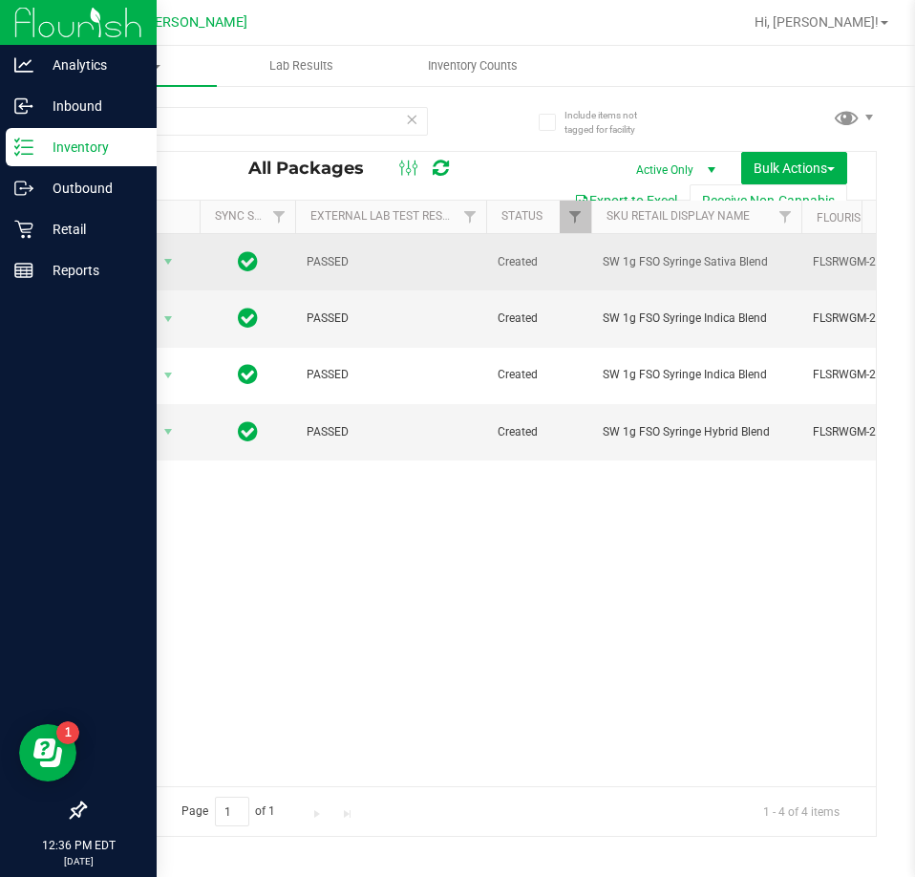
click at [143, 274] on span "Action" at bounding box center [130, 261] width 52 height 27
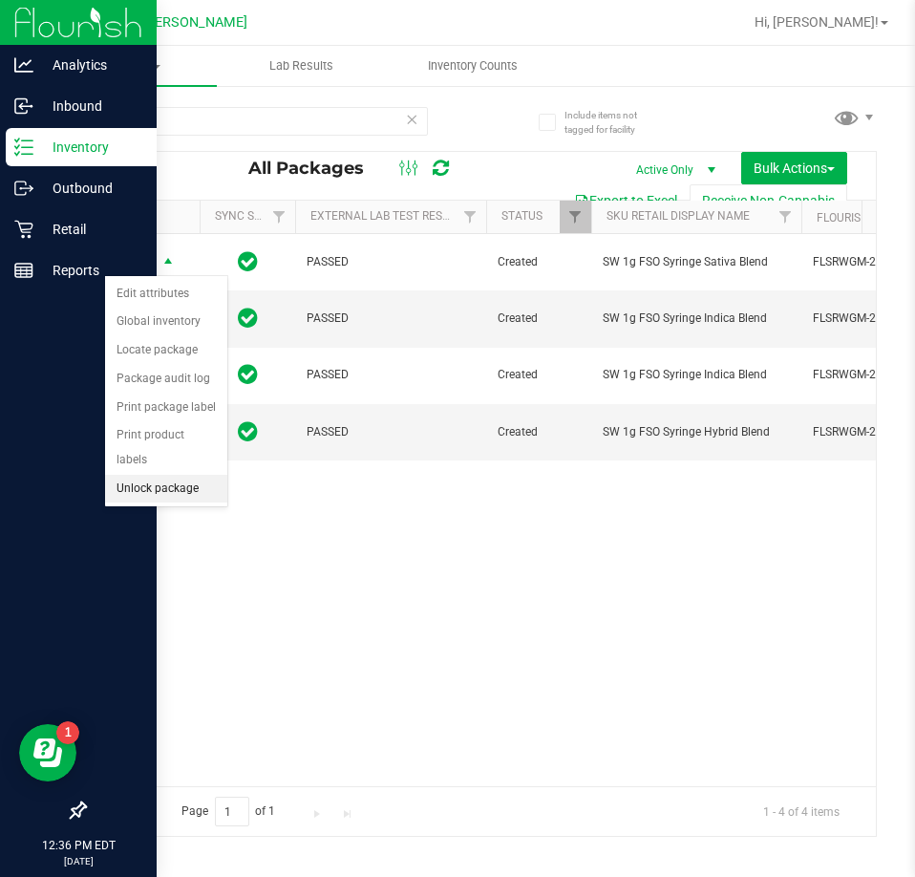
click at [152, 475] on li "Unlock package" at bounding box center [166, 489] width 122 height 29
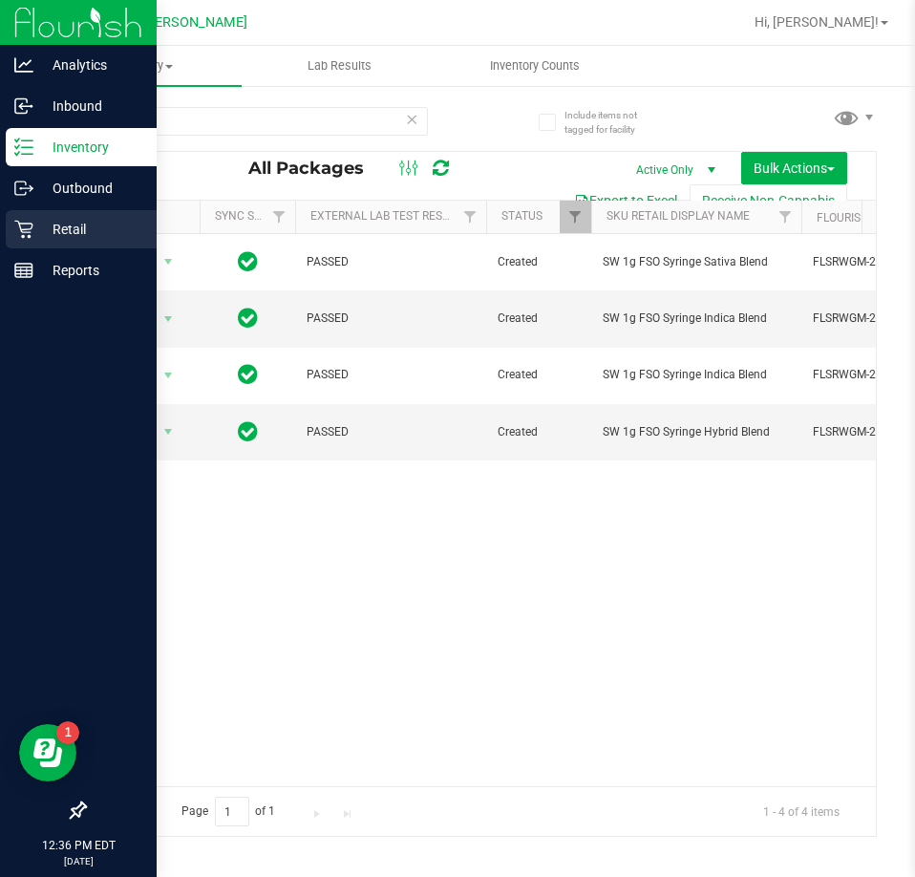
click at [55, 219] on p "Retail" at bounding box center [90, 229] width 115 height 23
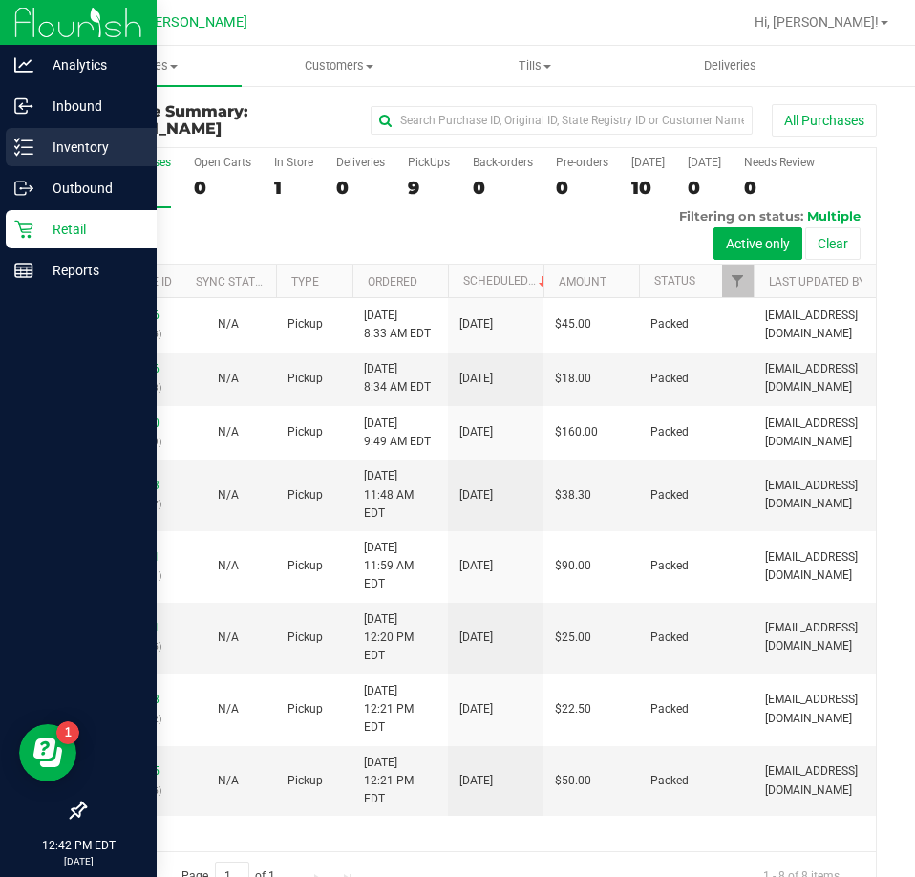
click at [92, 152] on p "Inventory" at bounding box center [90, 147] width 115 height 23
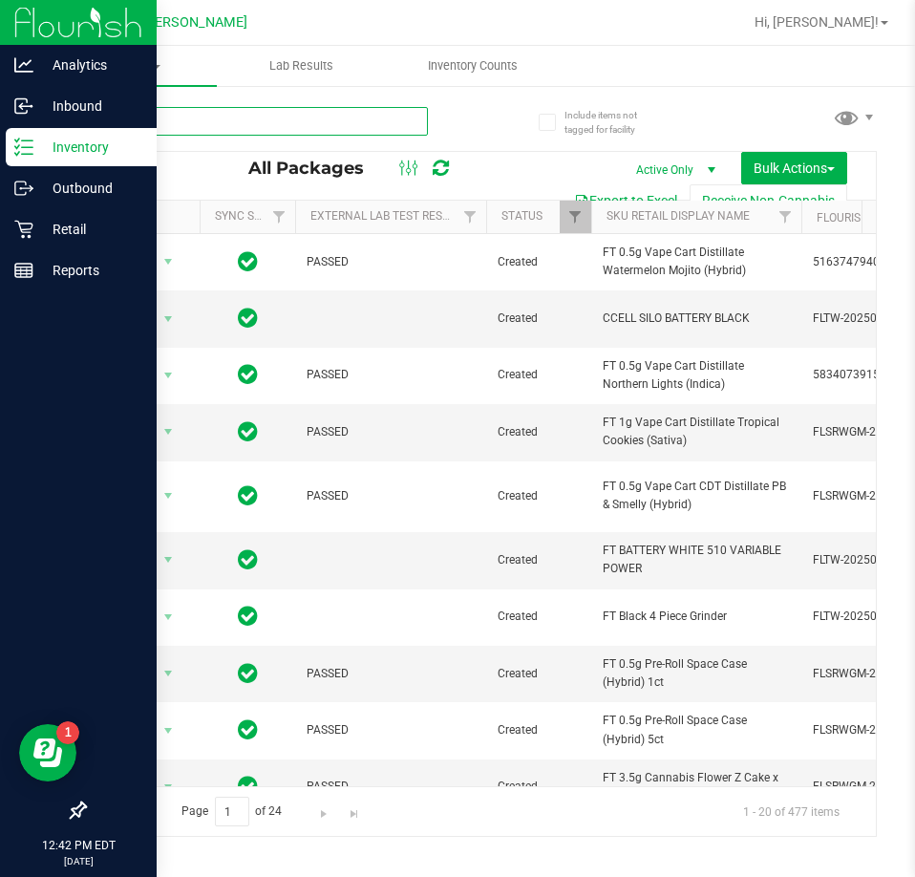
click at [282, 118] on input "text" at bounding box center [256, 121] width 344 height 29
type input "FSO"
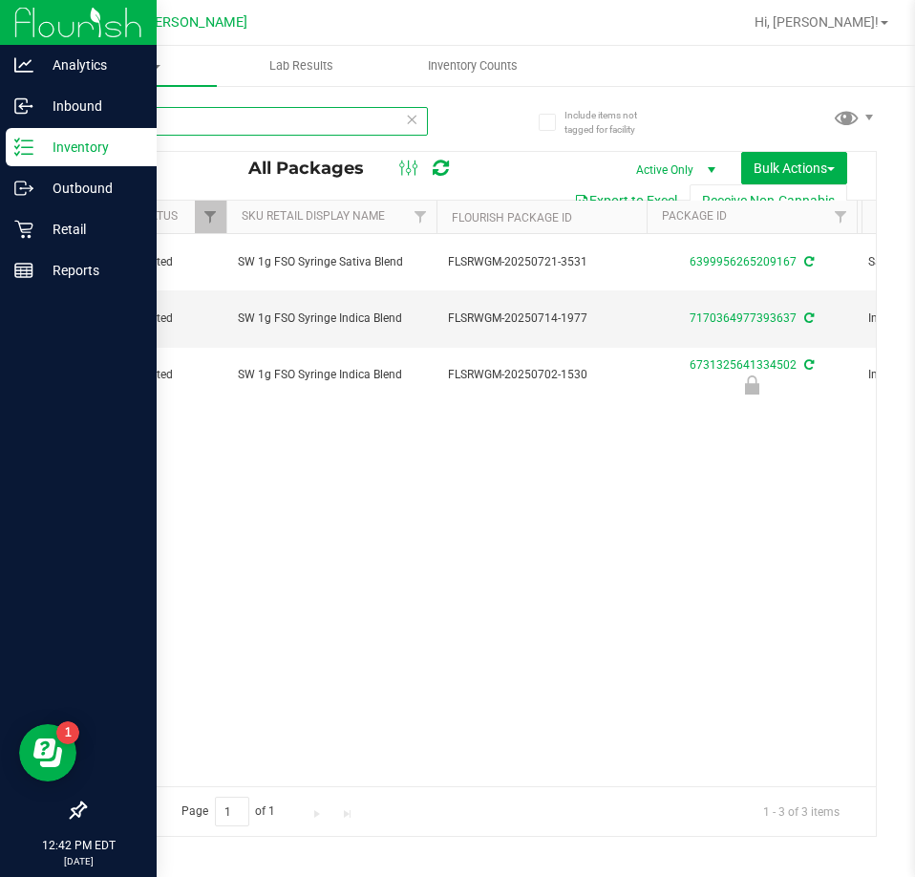
scroll to position [0, 45]
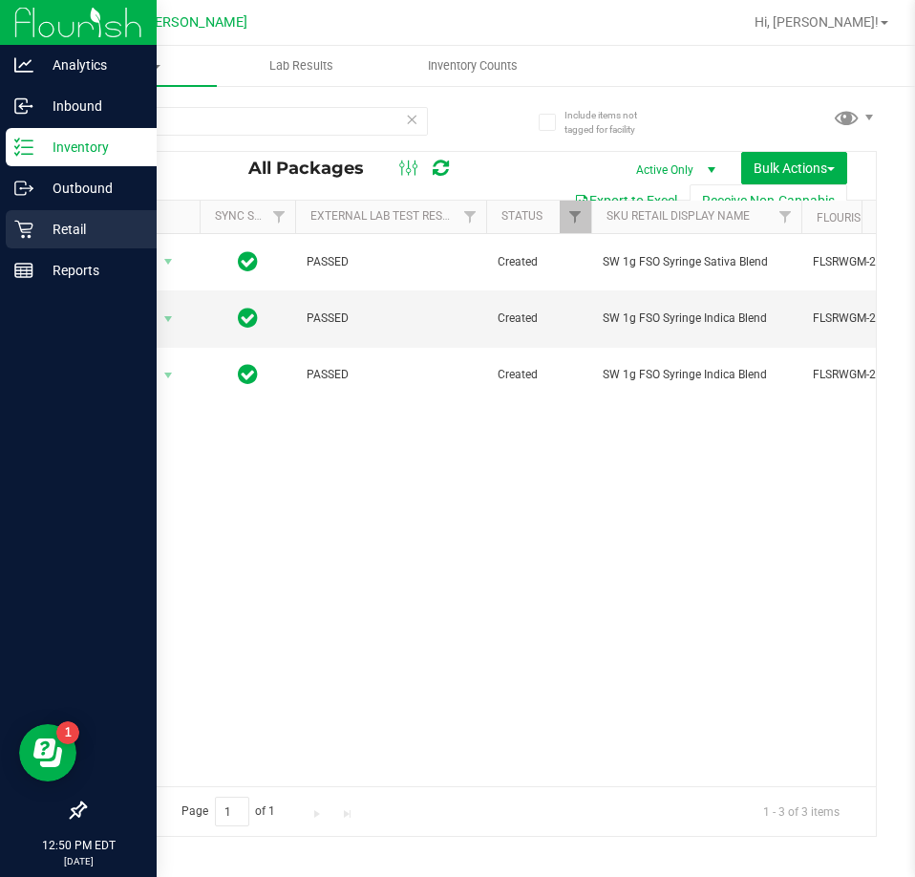
click at [20, 228] on icon at bounding box center [23, 230] width 18 height 18
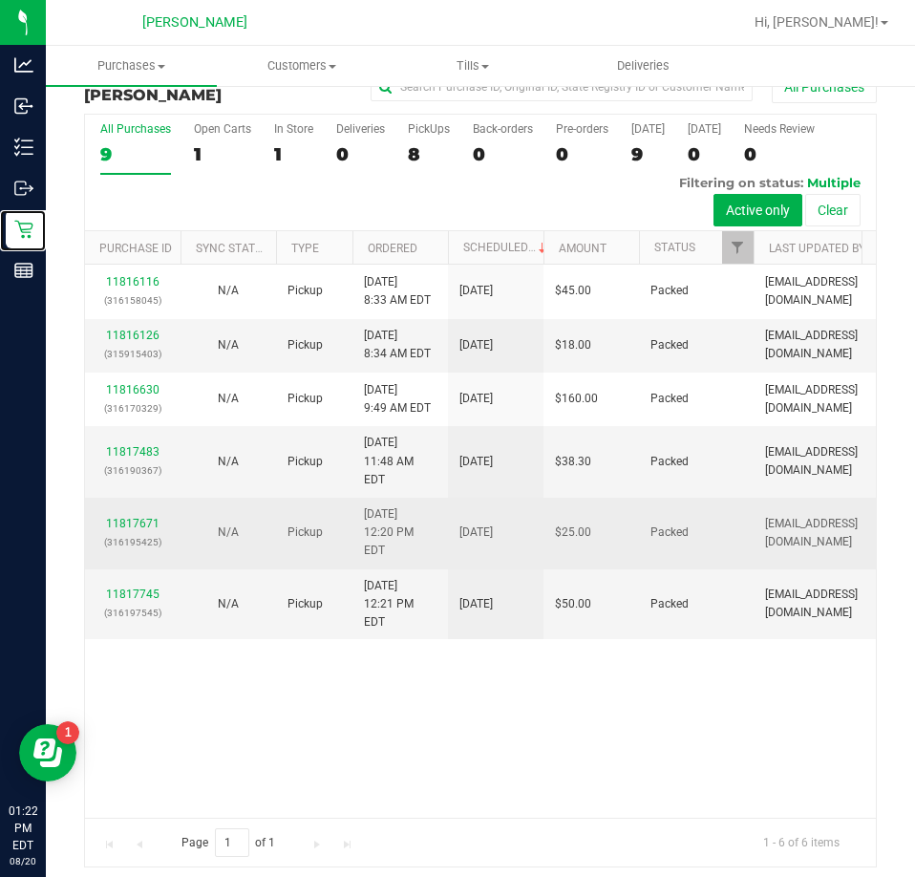
scroll to position [43, 0]
